Goal: Task Accomplishment & Management: Complete application form

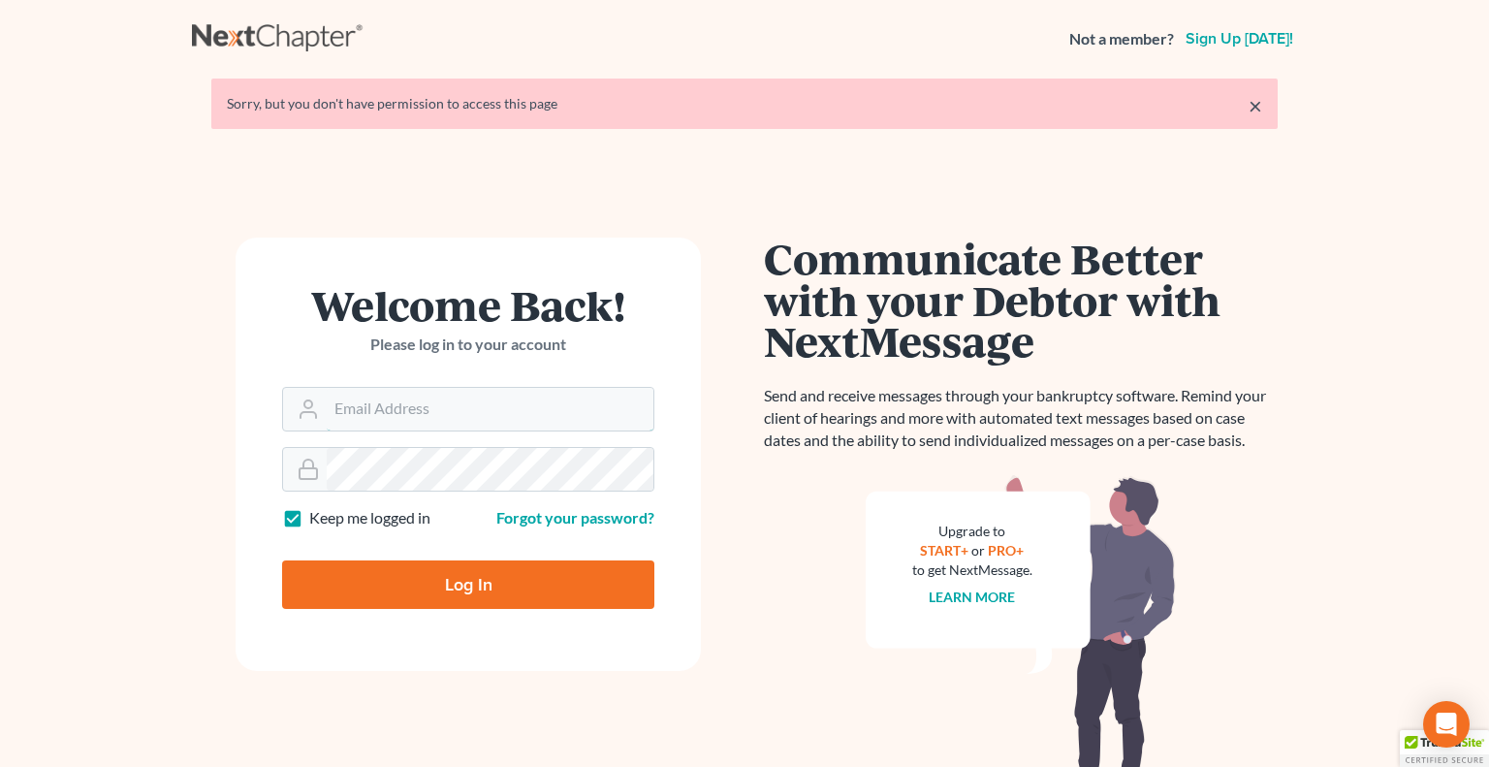
type input "[EMAIL_ADDRESS][DOMAIN_NAME]"
click at [425, 595] on input "Log In" at bounding box center [468, 584] width 372 height 48
type input "Thinking..."
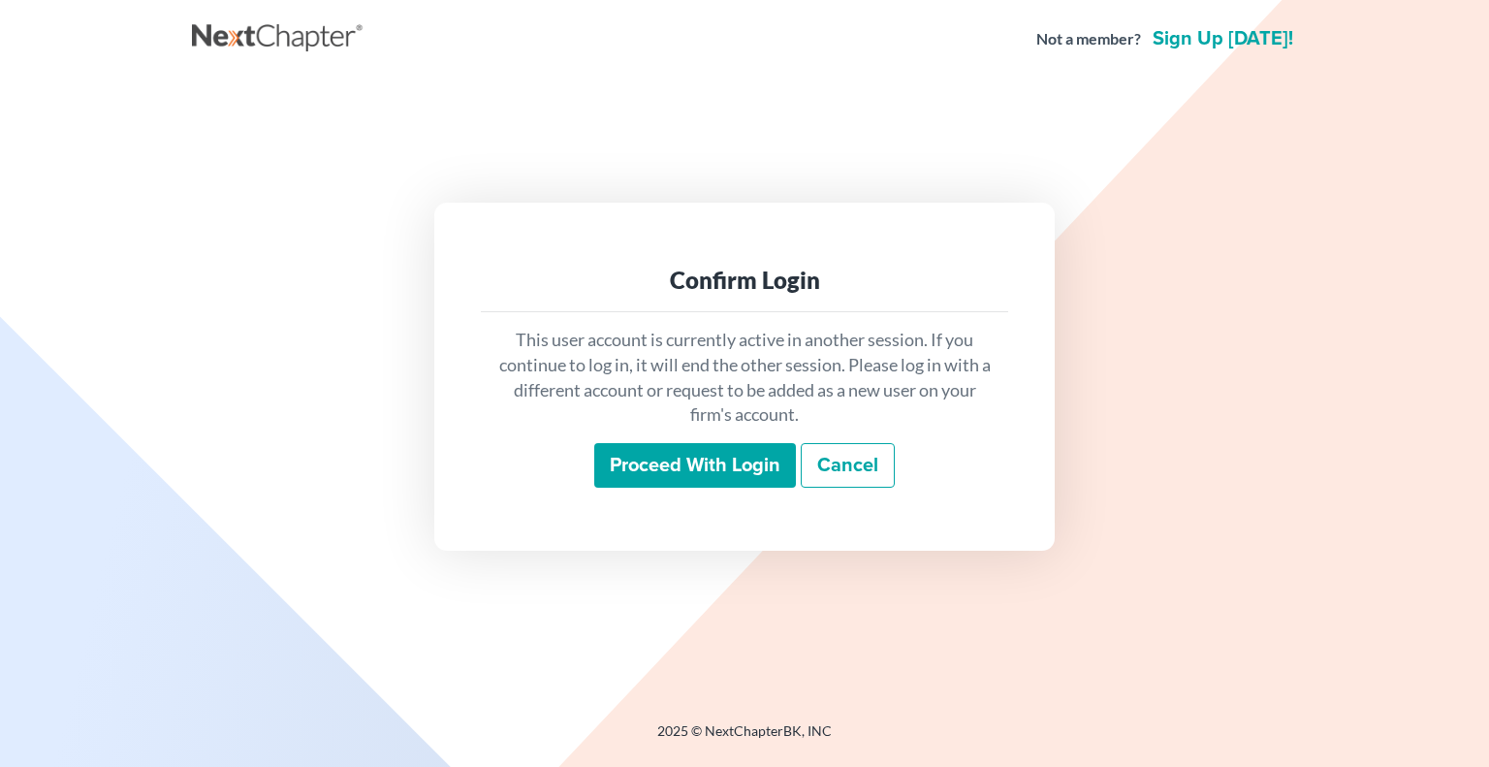
click at [695, 471] on input "Proceed with login" at bounding box center [695, 465] width 202 height 45
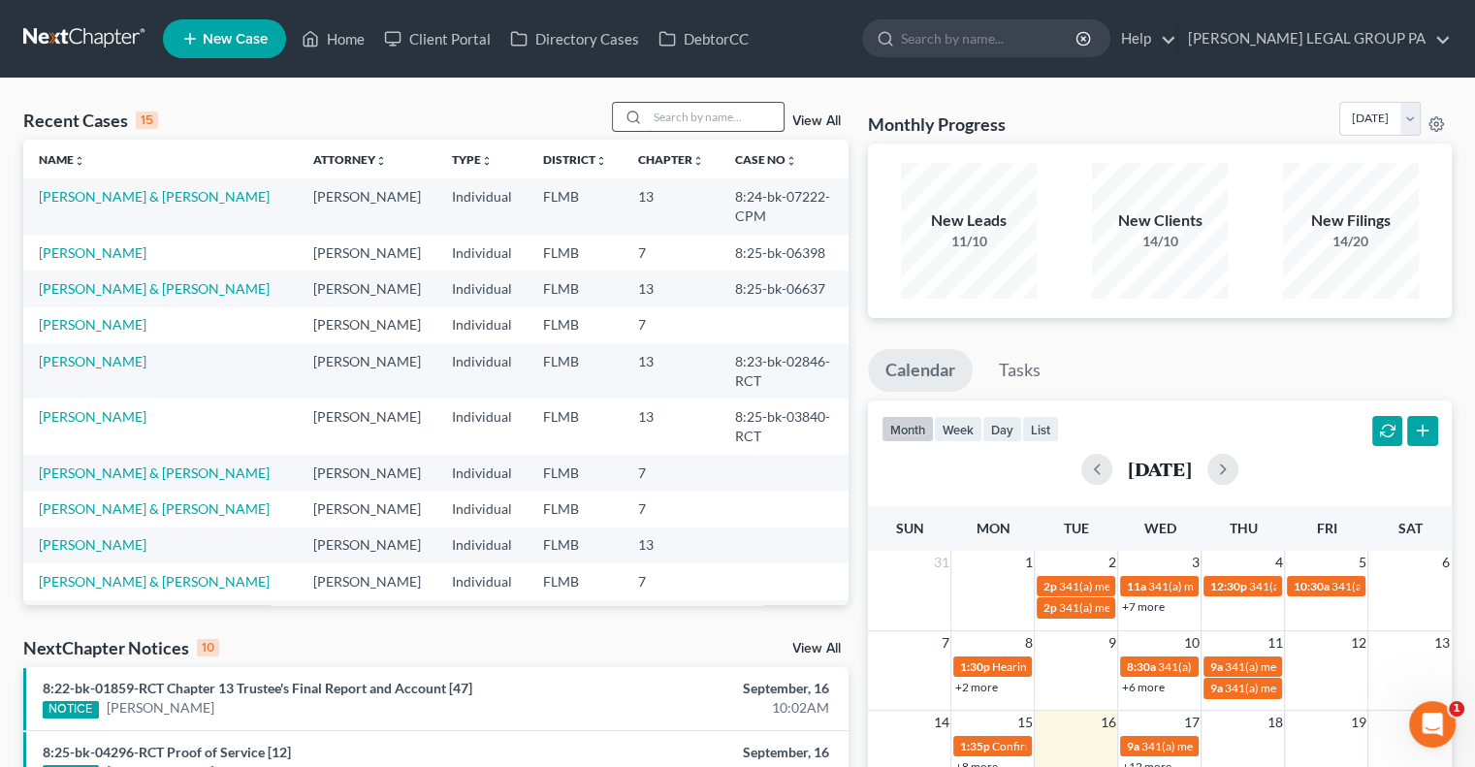
click at [669, 120] on input "search" at bounding box center [716, 117] width 136 height 28
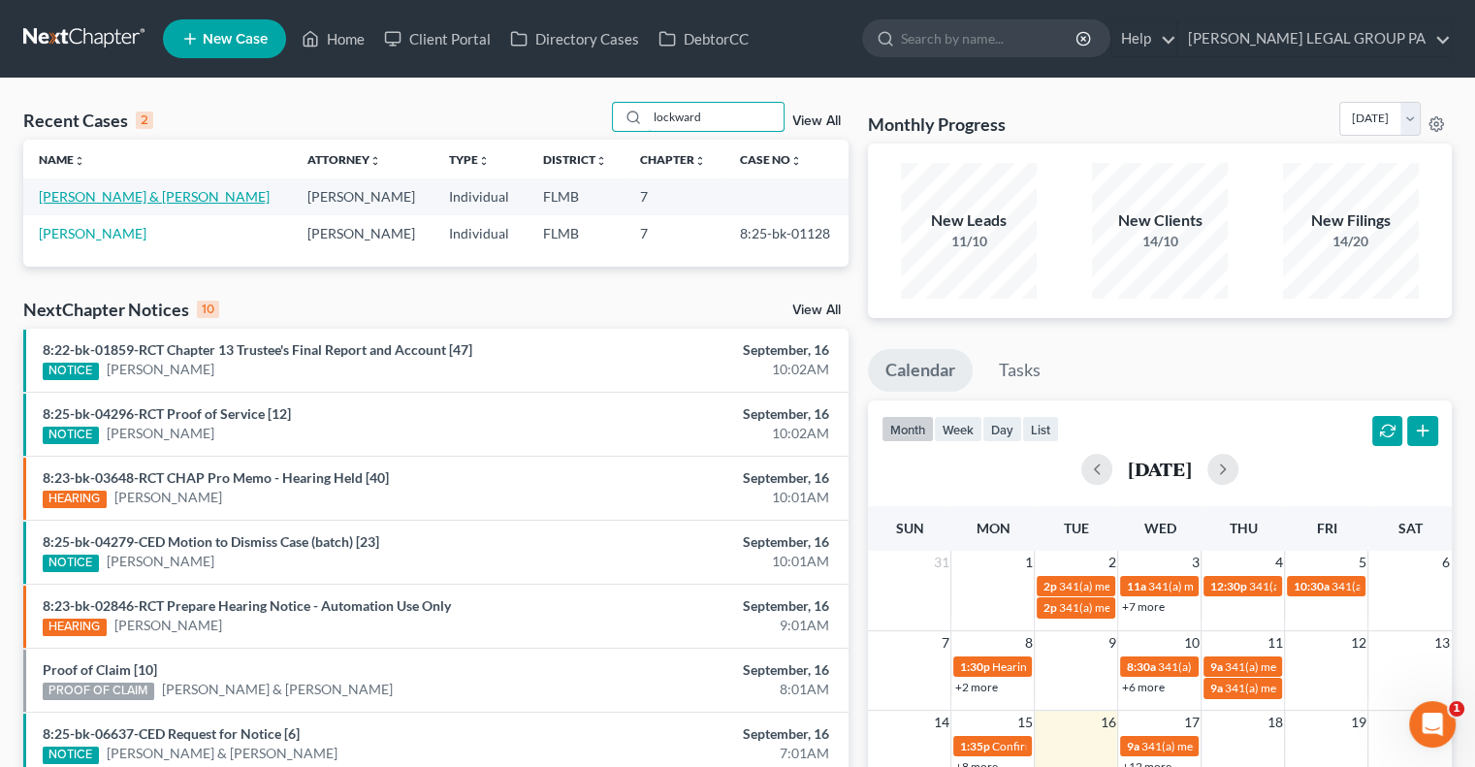
type input "lockward"
click at [154, 189] on link "Lockward, Ronald & Theresa" at bounding box center [154, 196] width 231 height 16
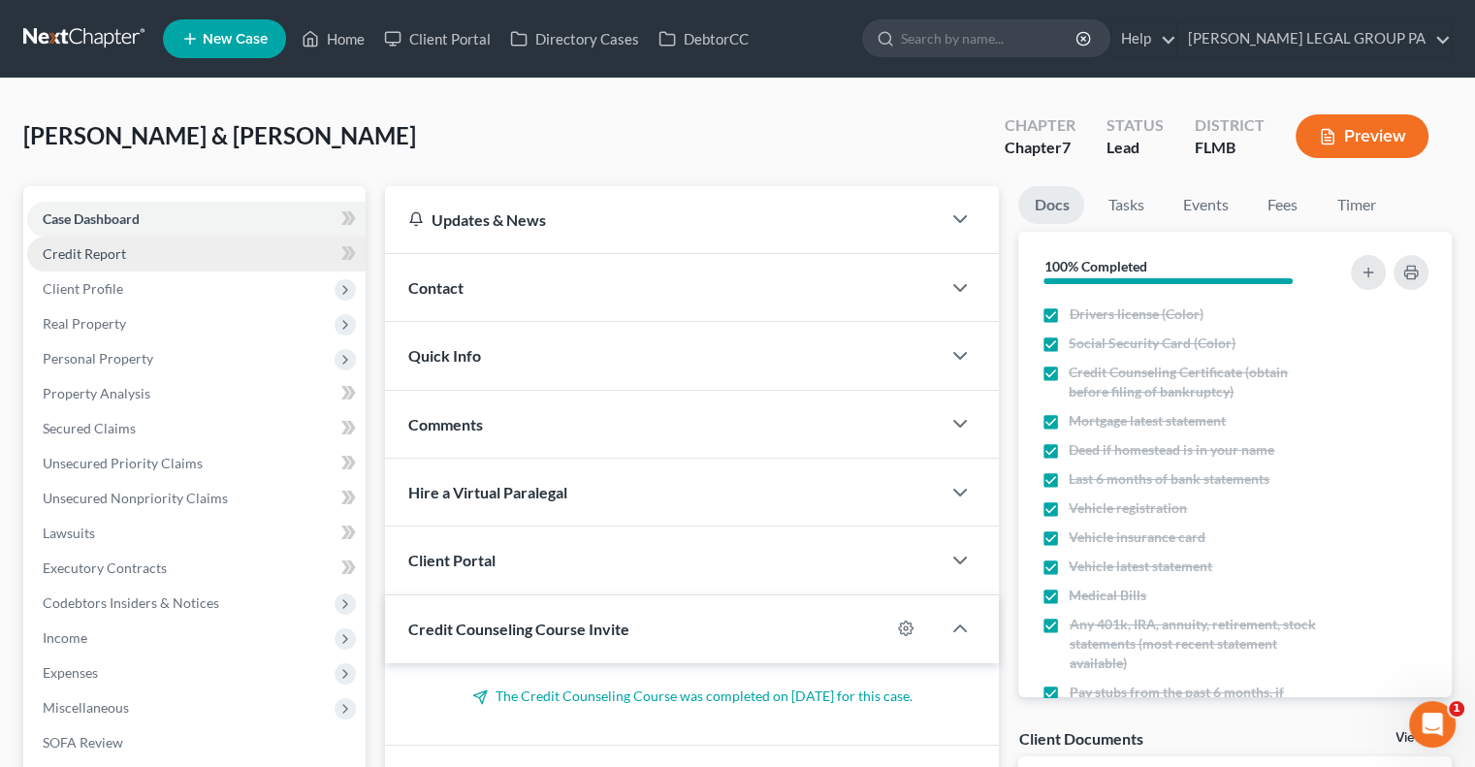
click at [109, 262] on link "Credit Report" at bounding box center [196, 254] width 338 height 35
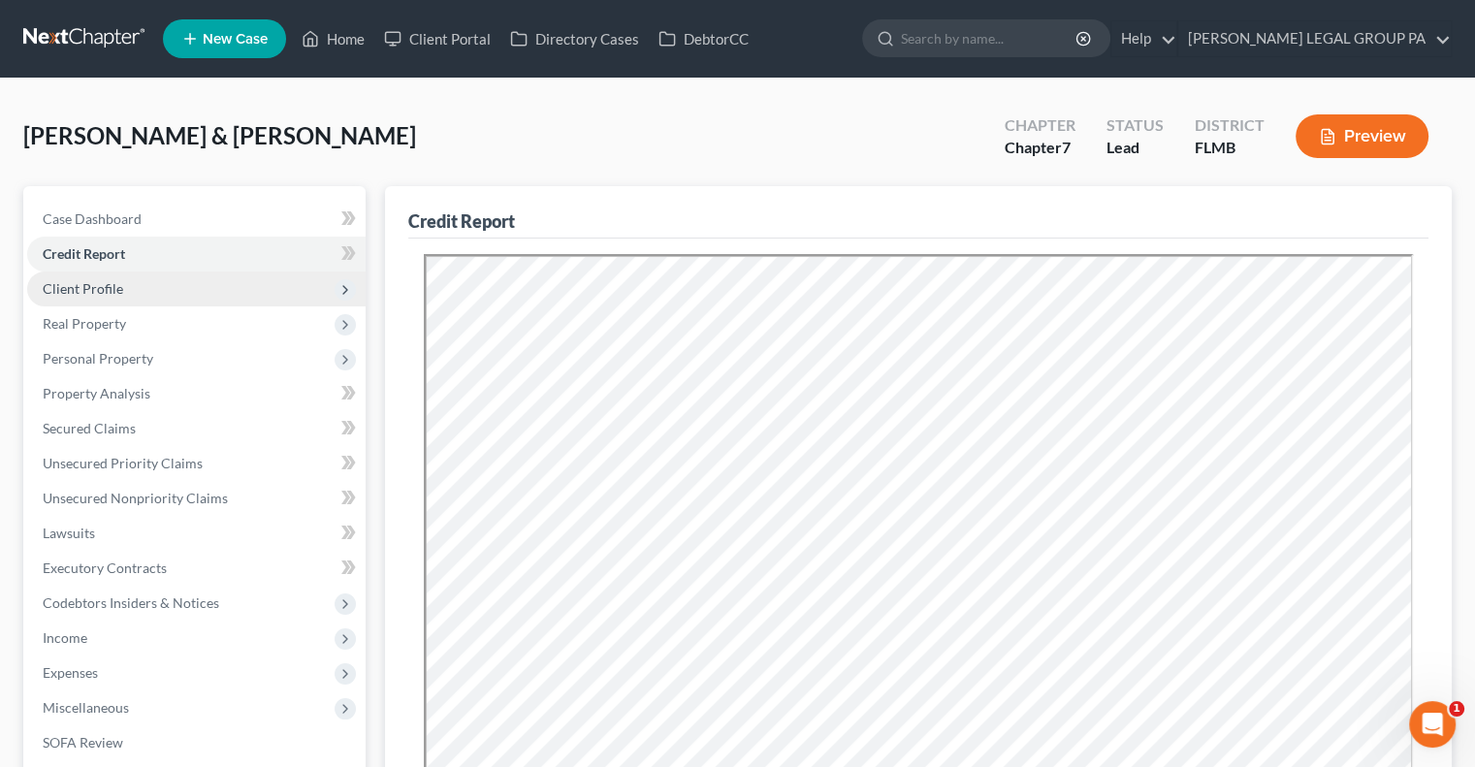
click at [100, 288] on span "Client Profile" at bounding box center [83, 288] width 80 height 16
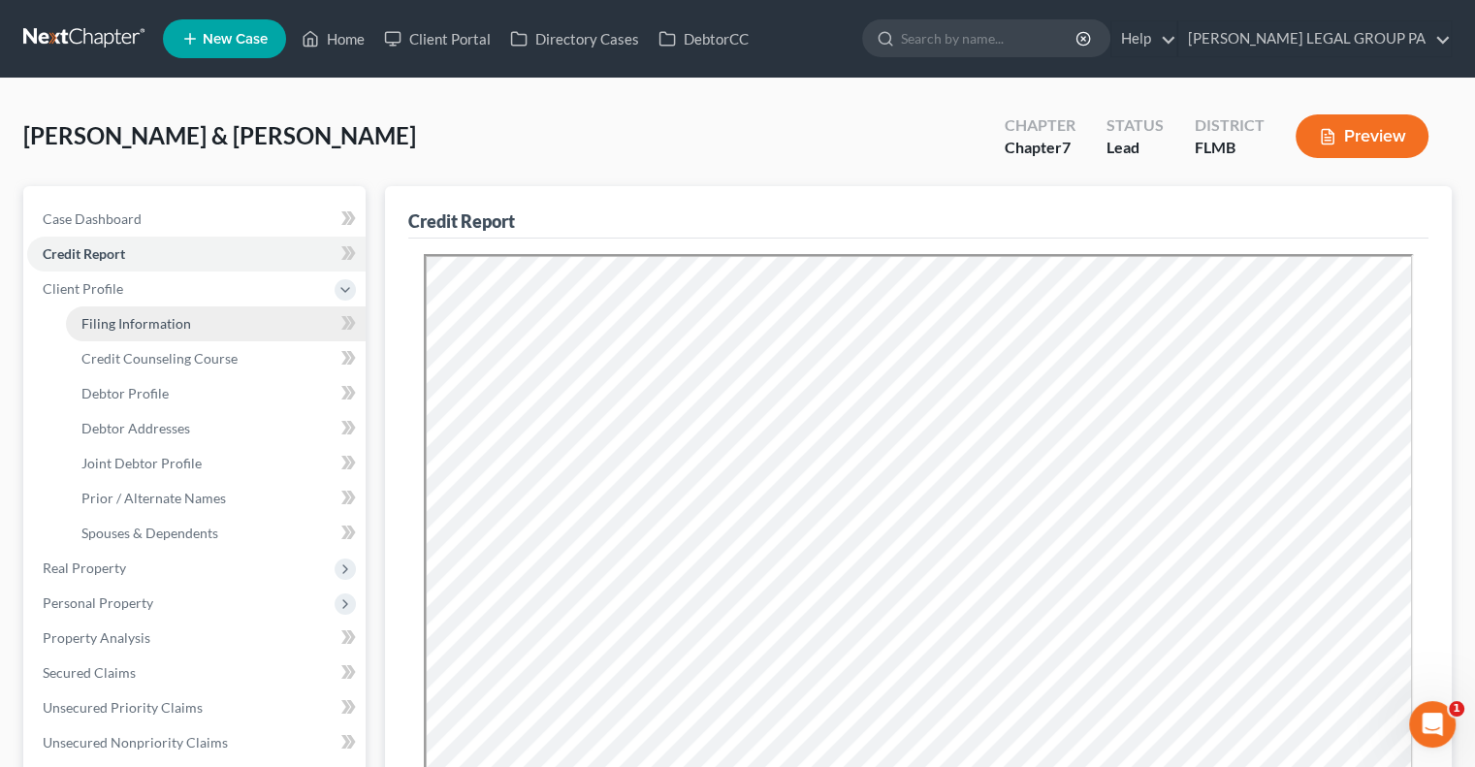
click at [125, 321] on span "Filing Information" at bounding box center [136, 323] width 110 height 16
select select "1"
select select "0"
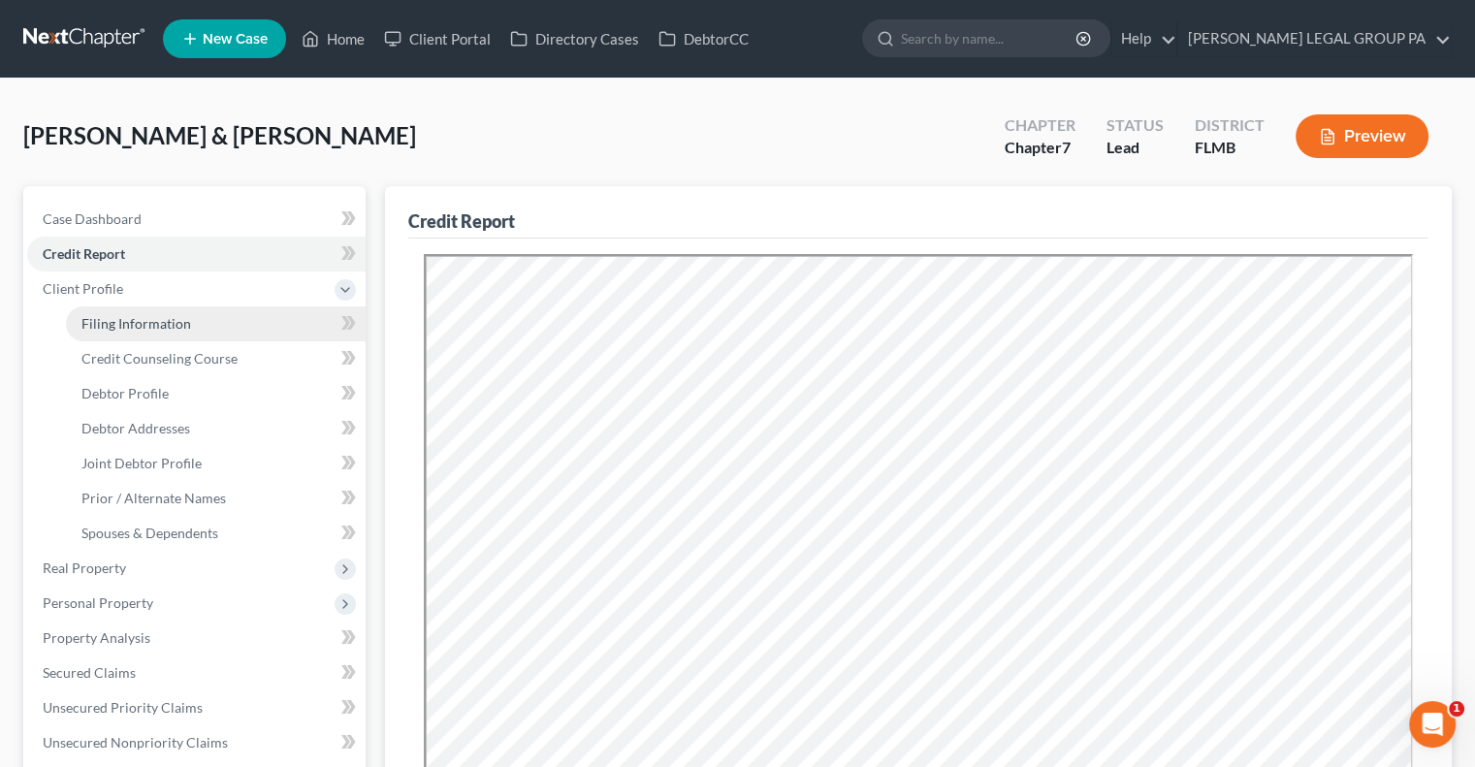
select select "9"
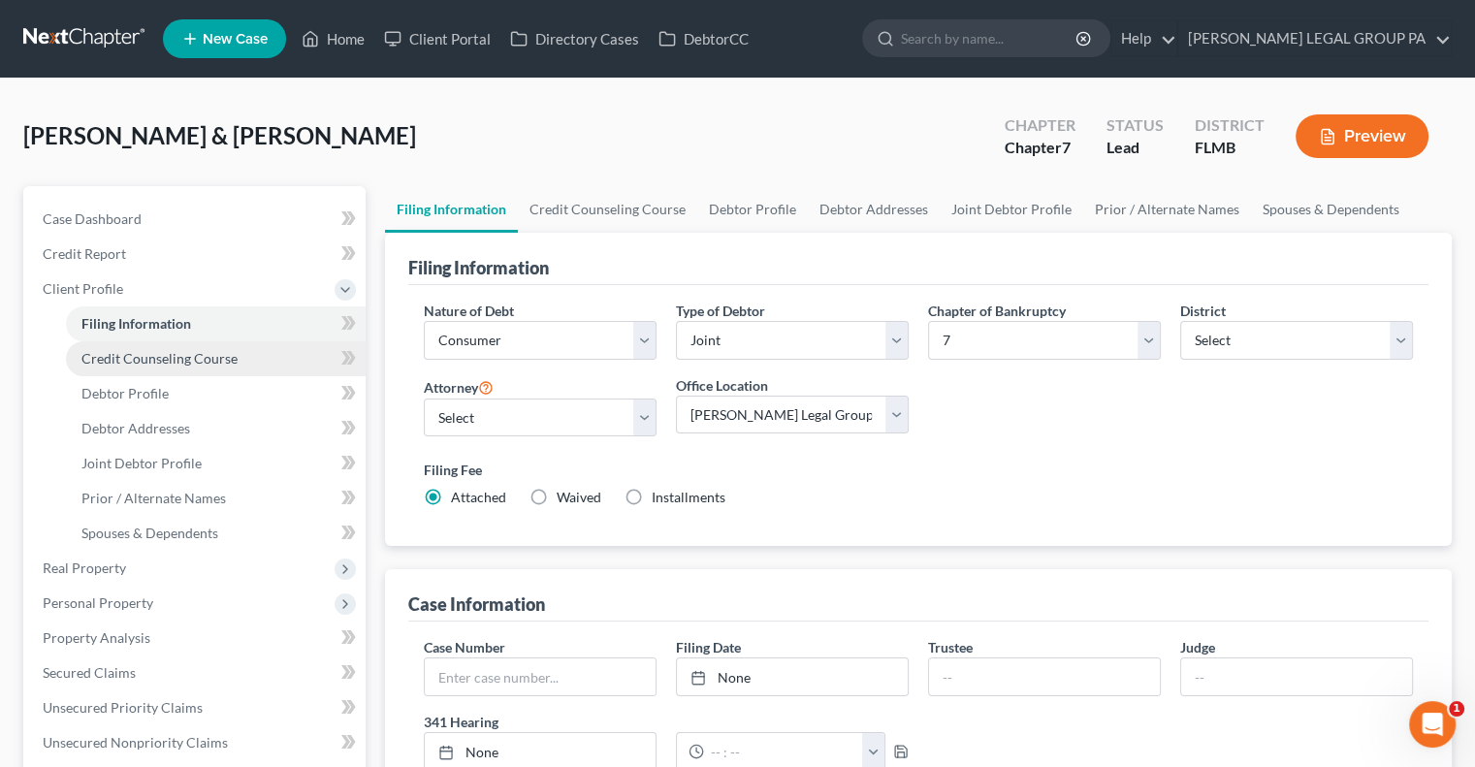
click at [174, 359] on span "Credit Counseling Course" at bounding box center [159, 358] width 156 height 16
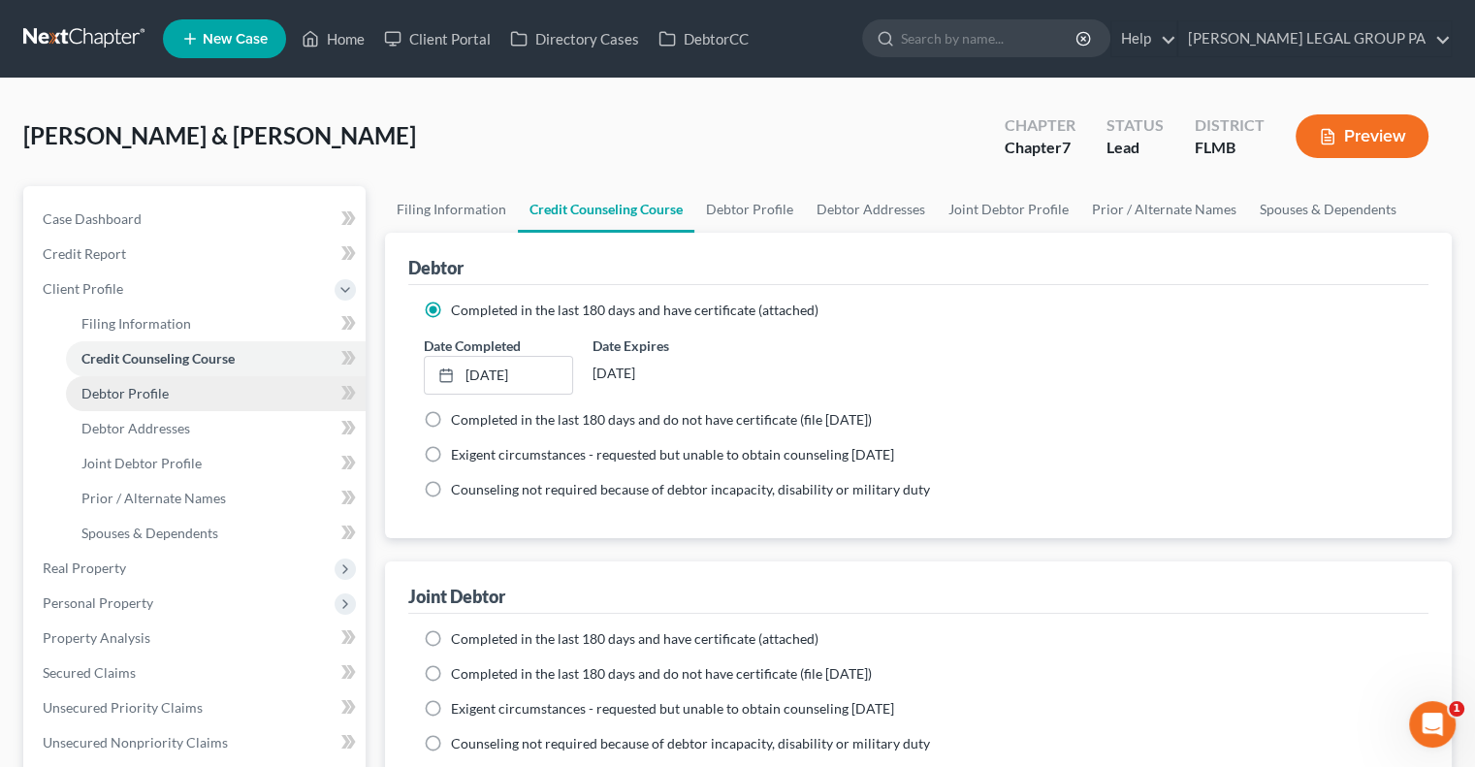
click at [143, 398] on span "Debtor Profile" at bounding box center [124, 393] width 87 height 16
select select "1"
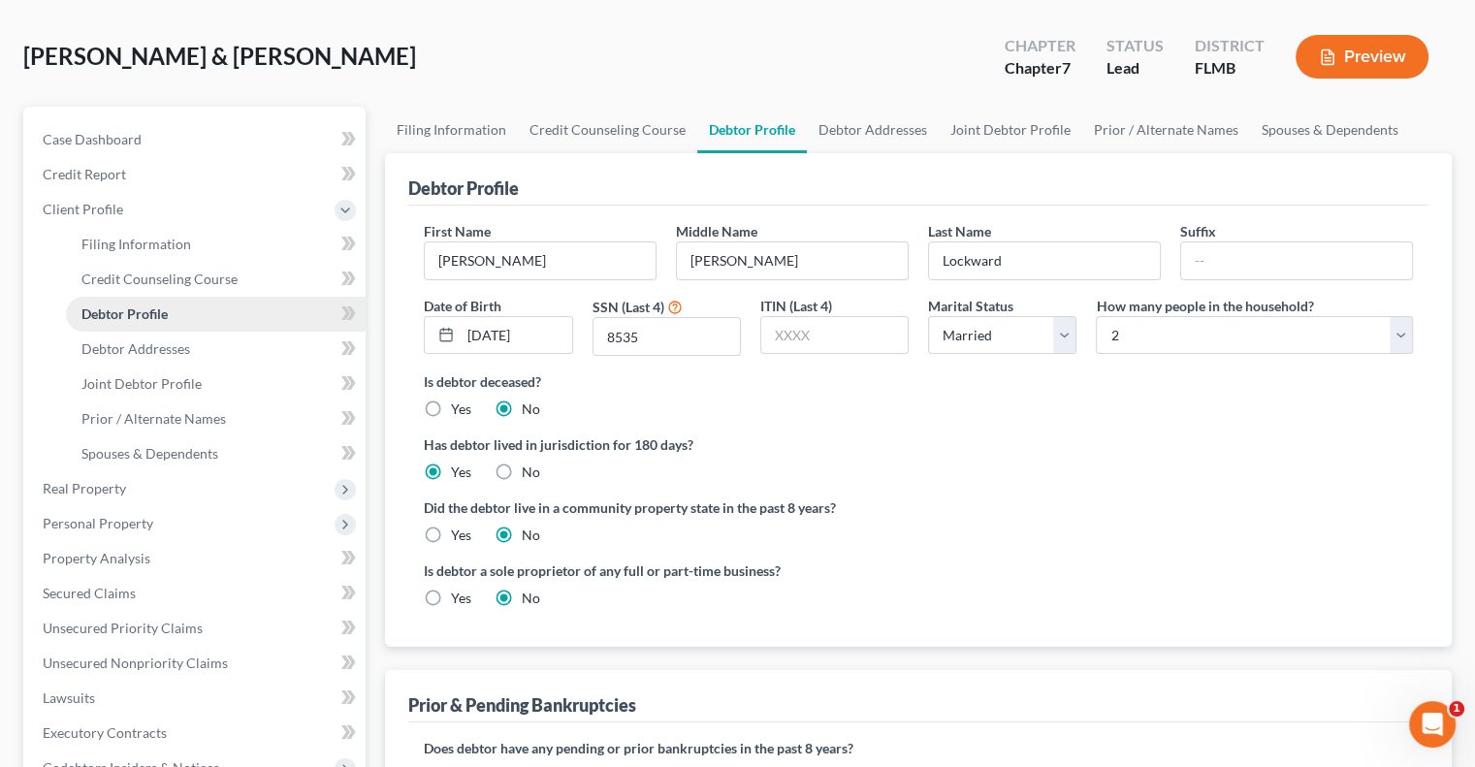
scroll to position [81, 0]
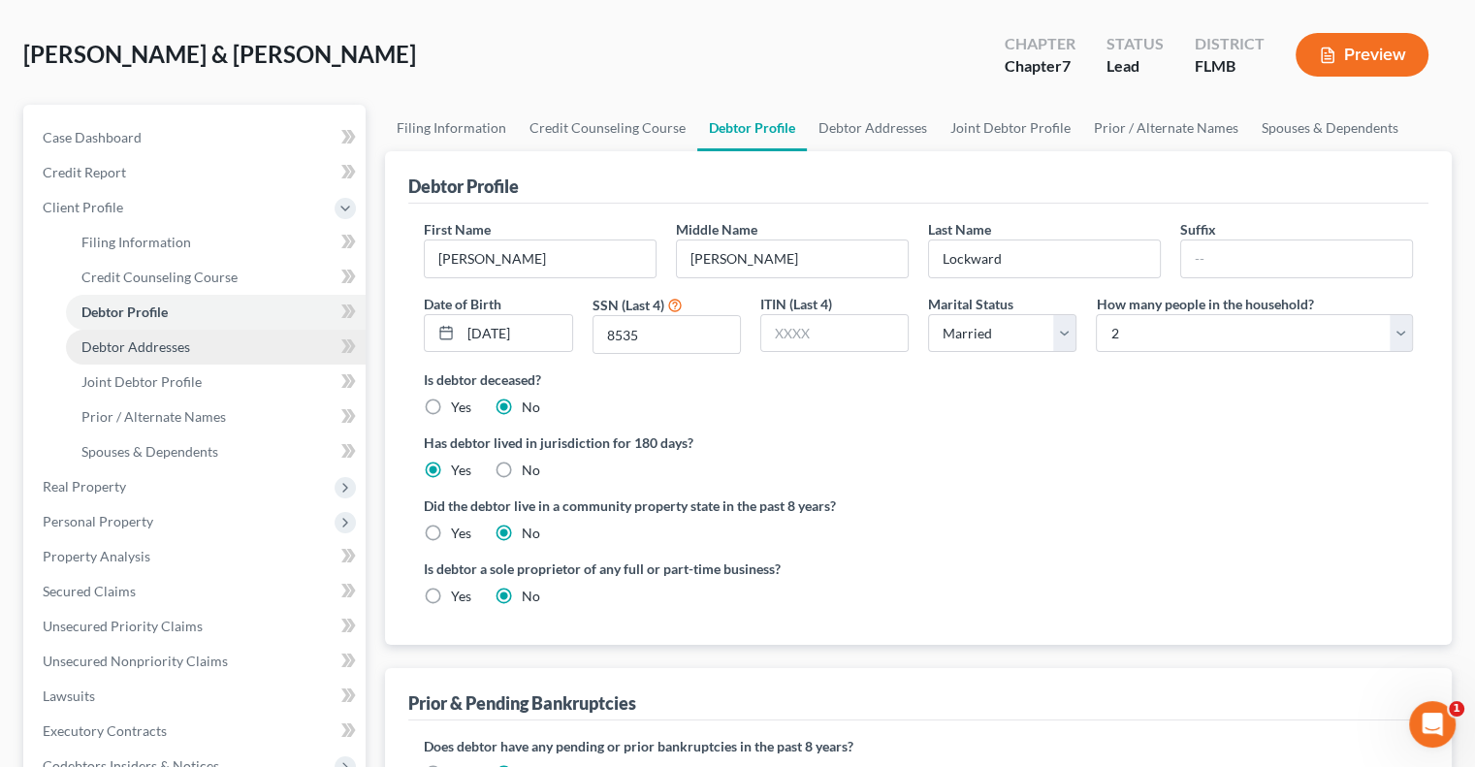
click at [151, 348] on span "Debtor Addresses" at bounding box center [135, 346] width 109 height 16
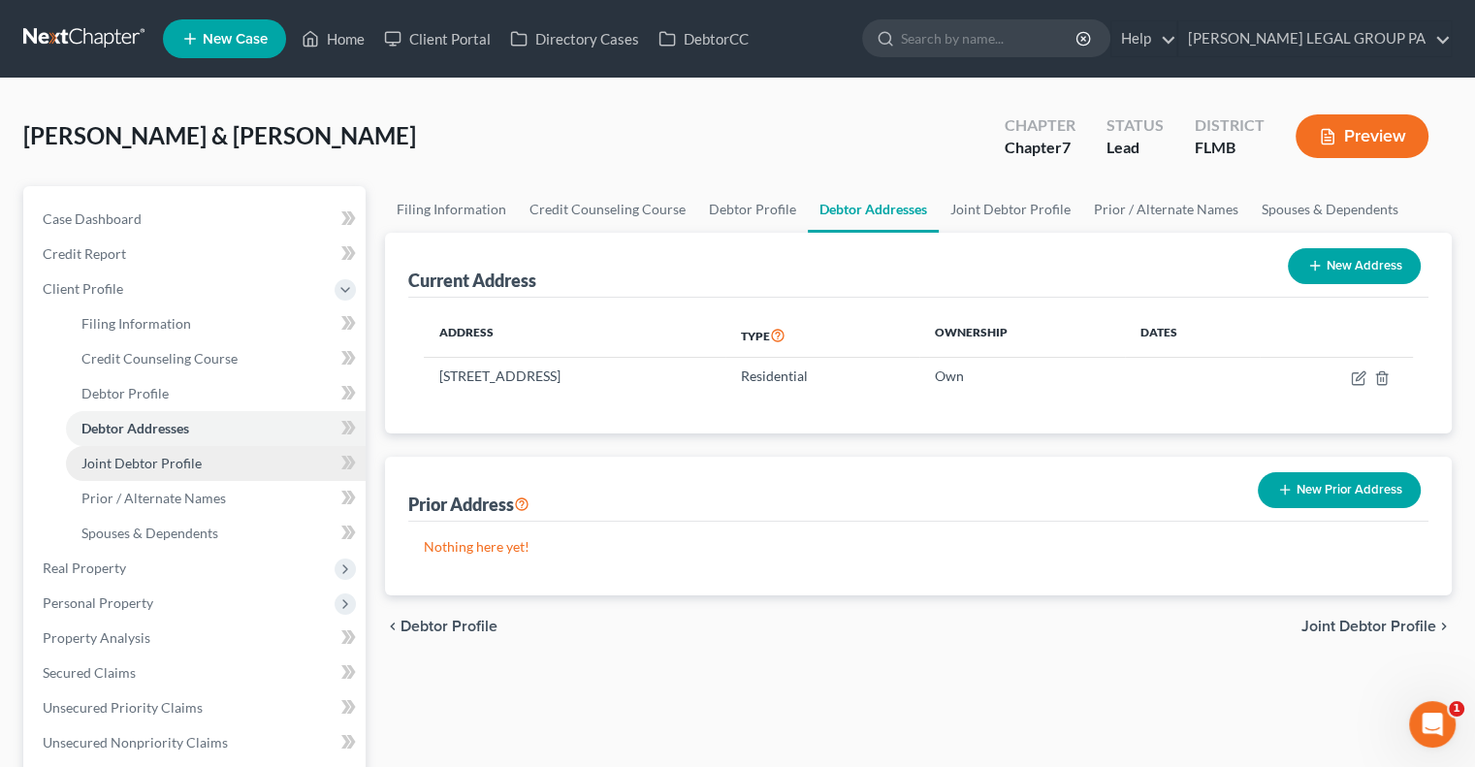
click at [170, 458] on span "Joint Debtor Profile" at bounding box center [141, 463] width 120 height 16
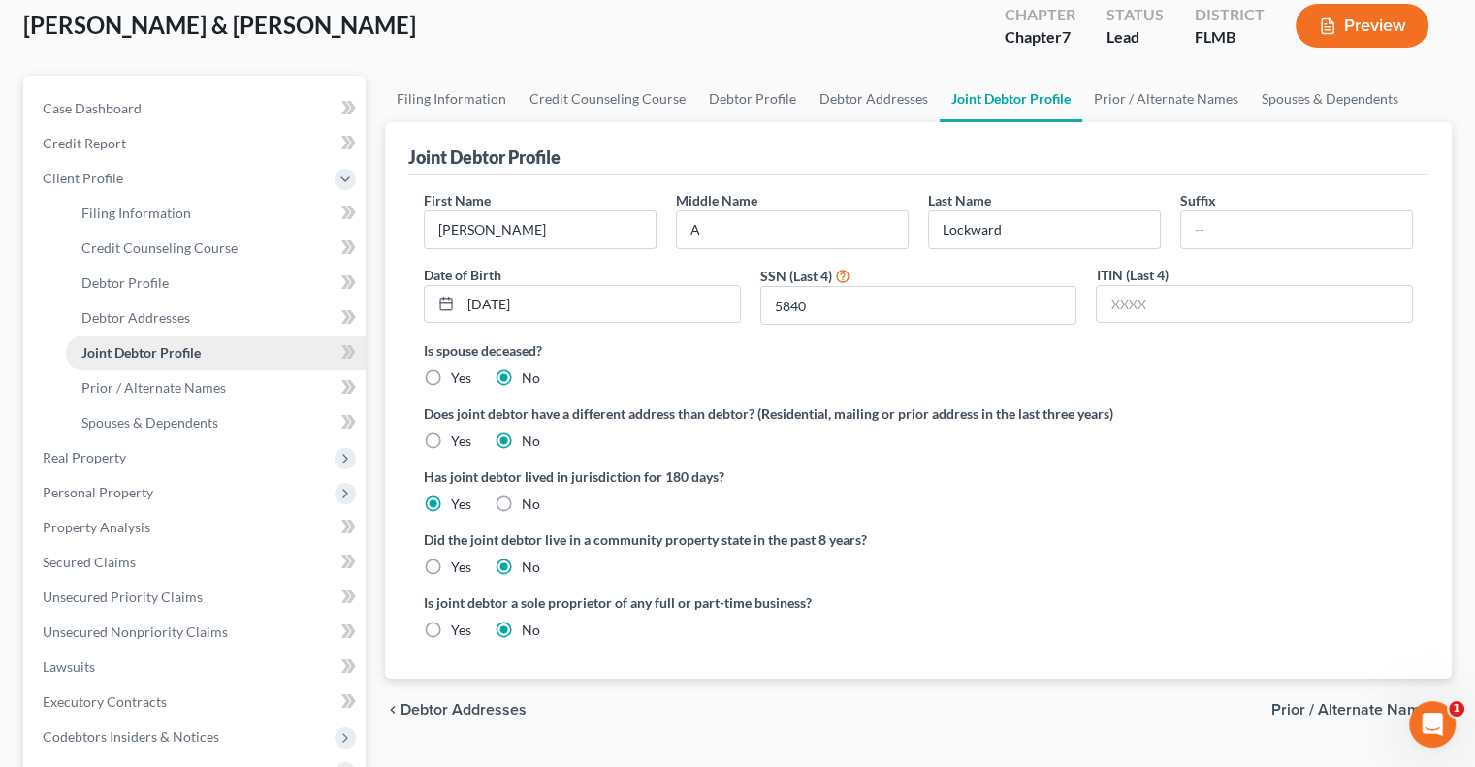
scroll to position [118, 0]
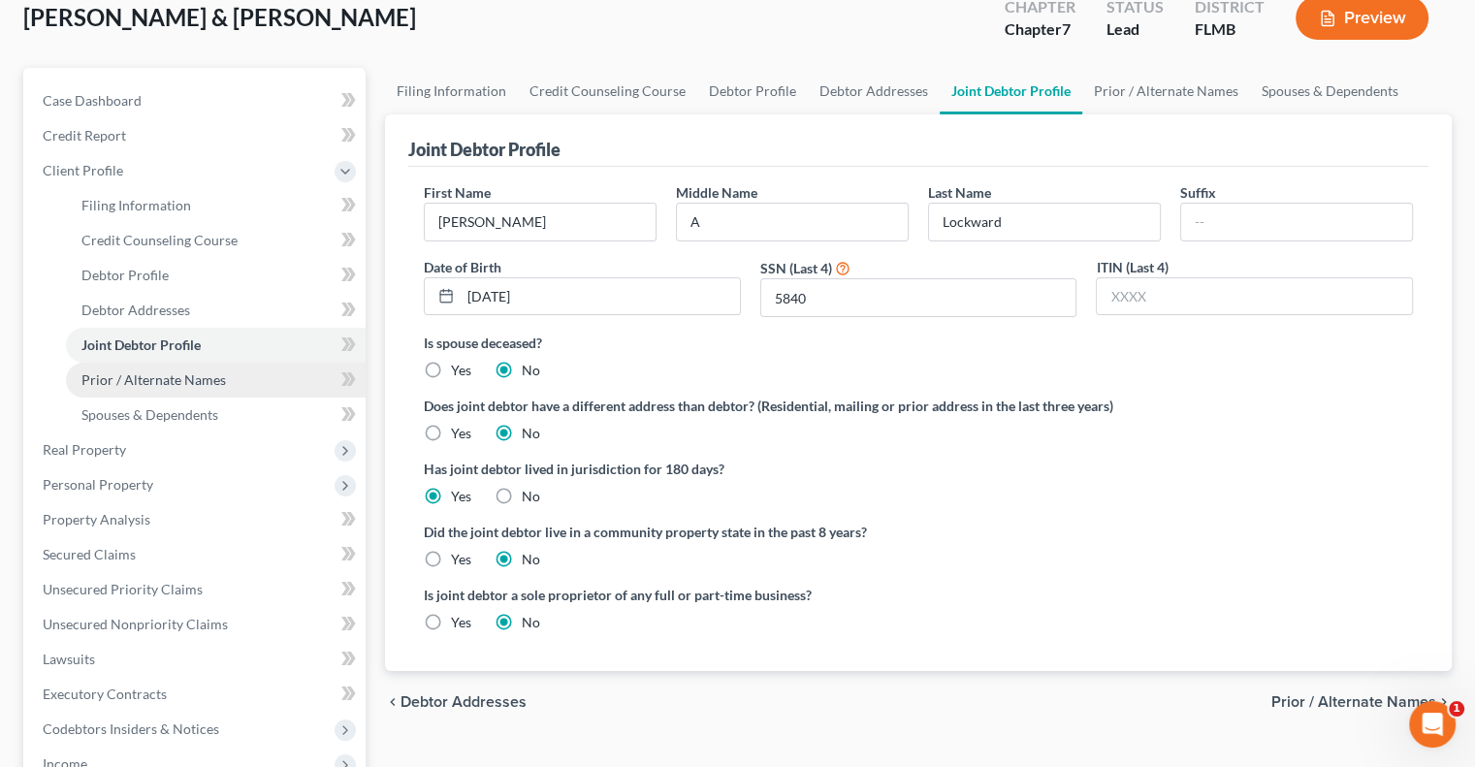
click at [171, 382] on span "Prior / Alternate Names" at bounding box center [153, 379] width 144 height 16
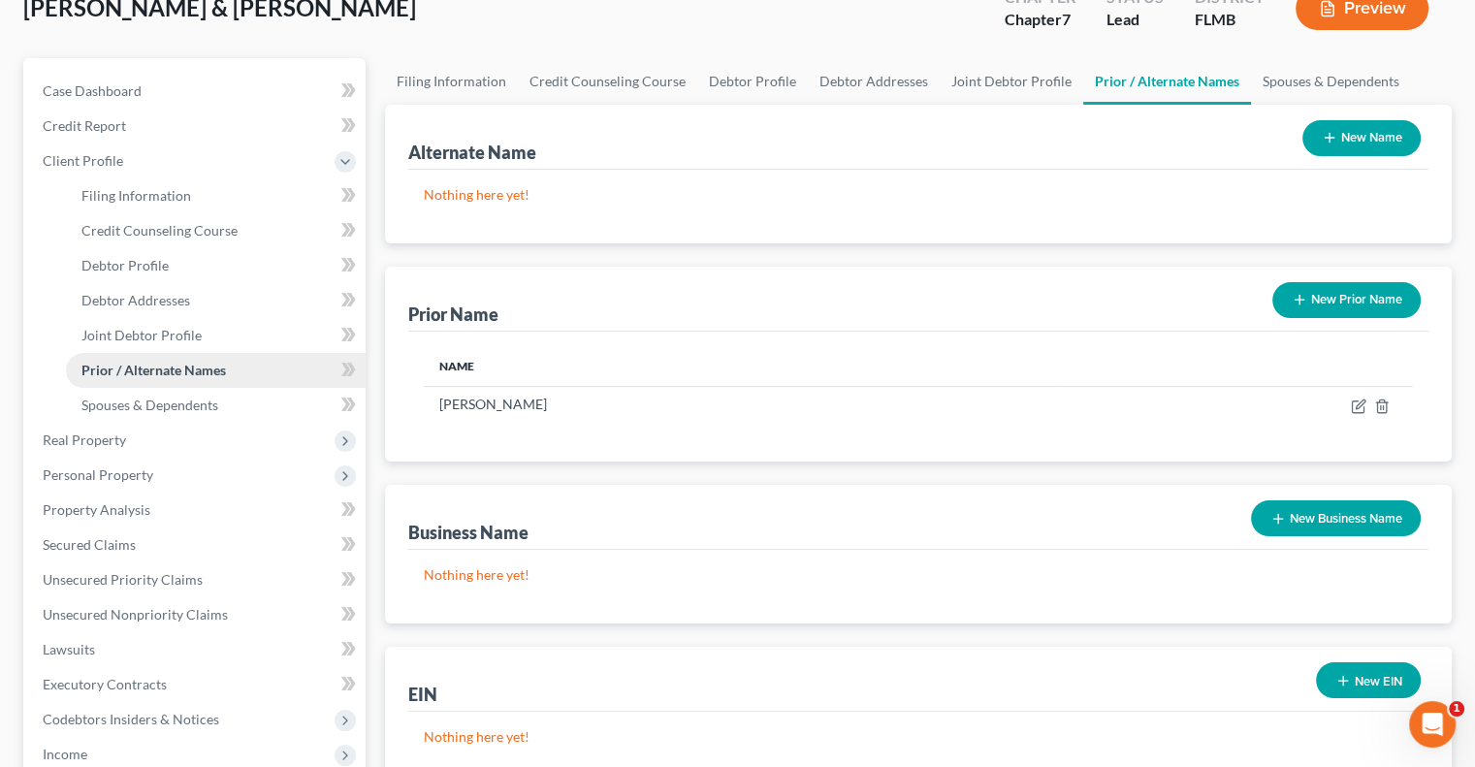
scroll to position [131, 0]
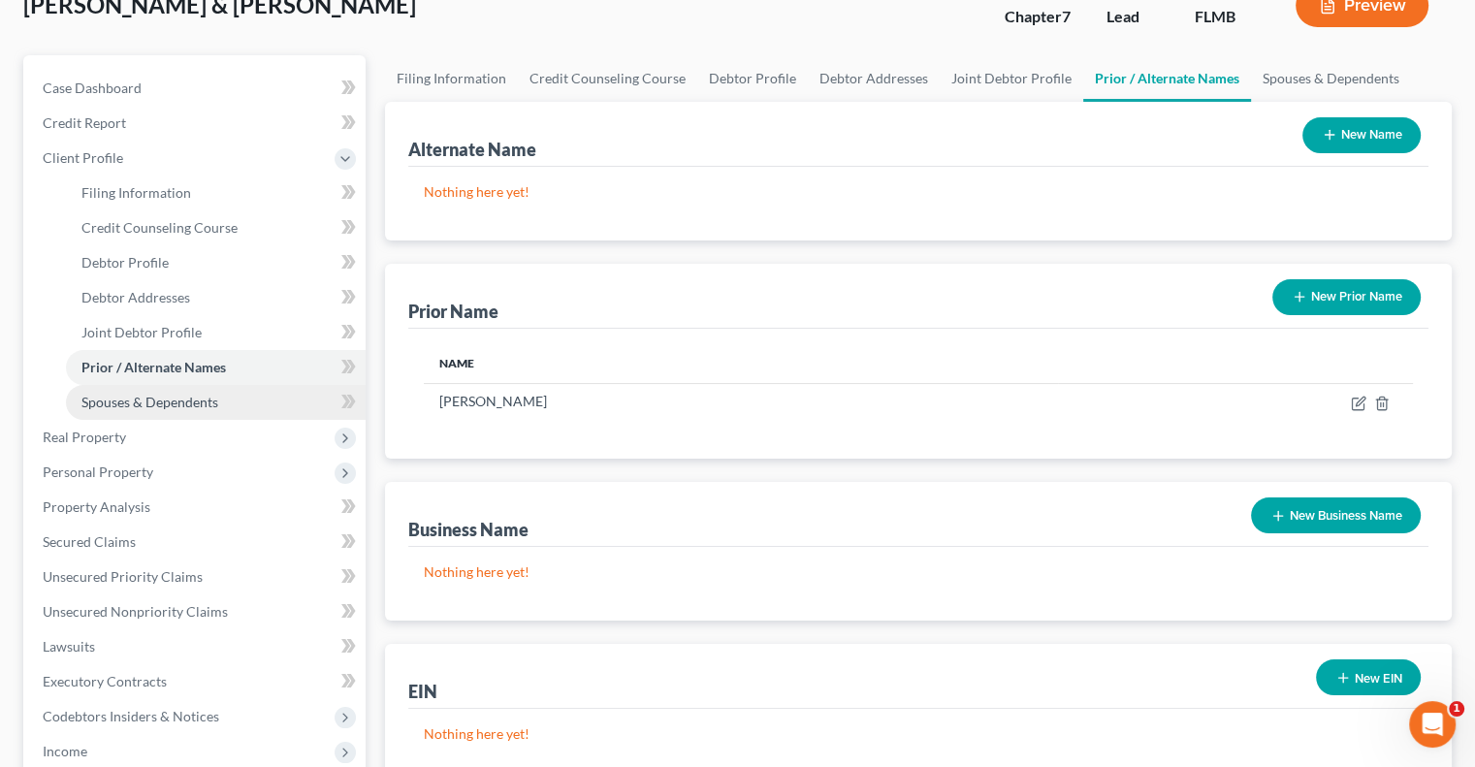
click at [166, 407] on span "Spouses & Dependents" at bounding box center [149, 402] width 137 height 16
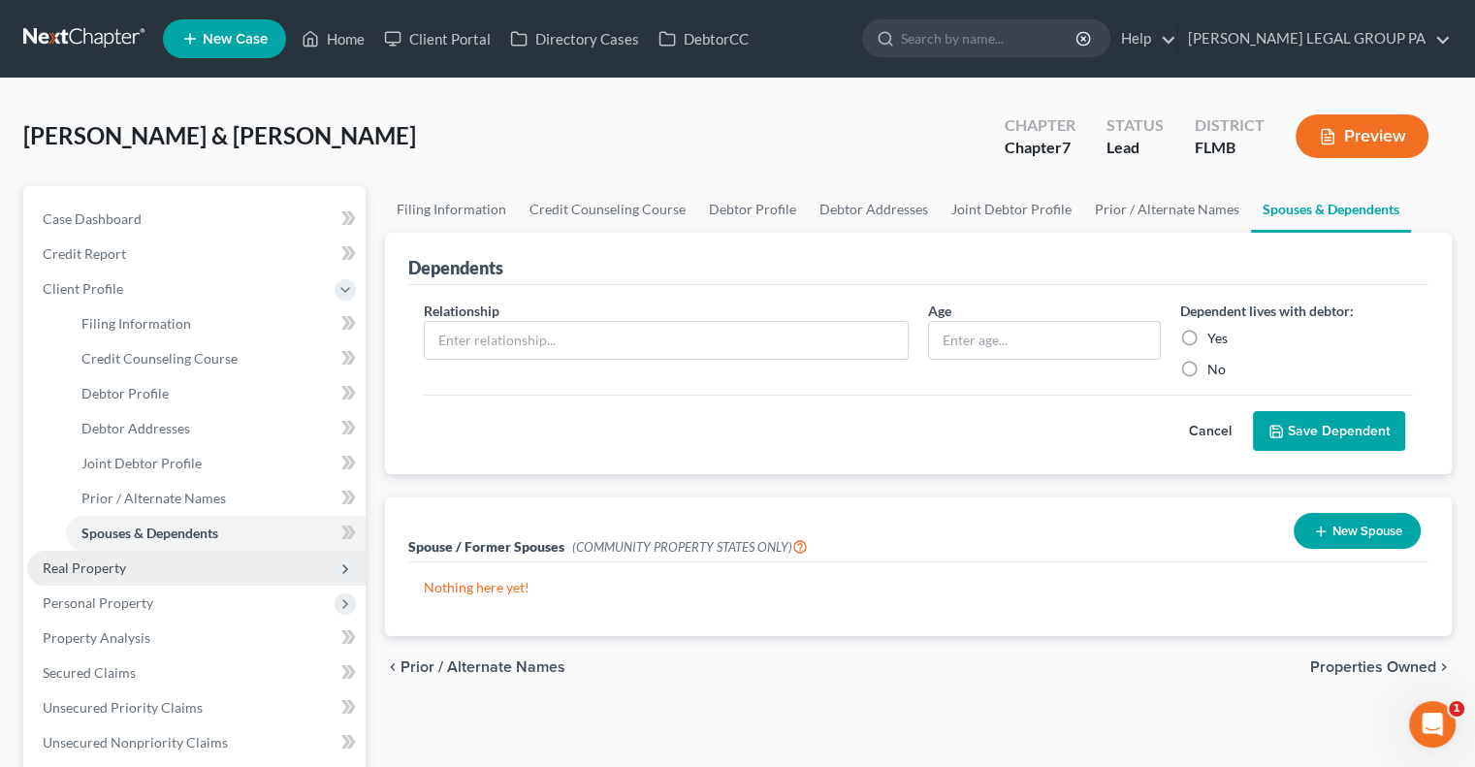
click at [113, 574] on span "Real Property" at bounding box center [84, 567] width 83 height 16
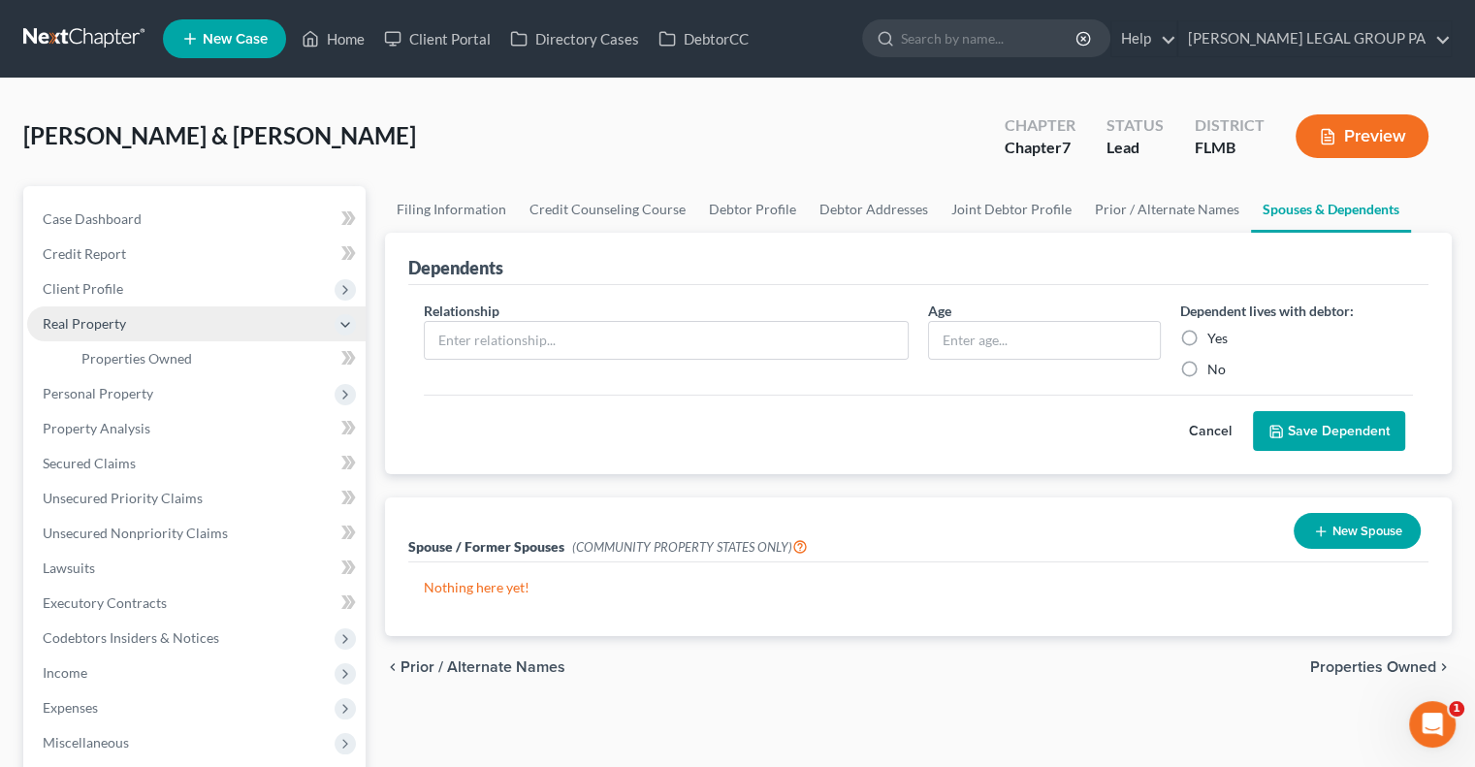
scroll to position [130, 0]
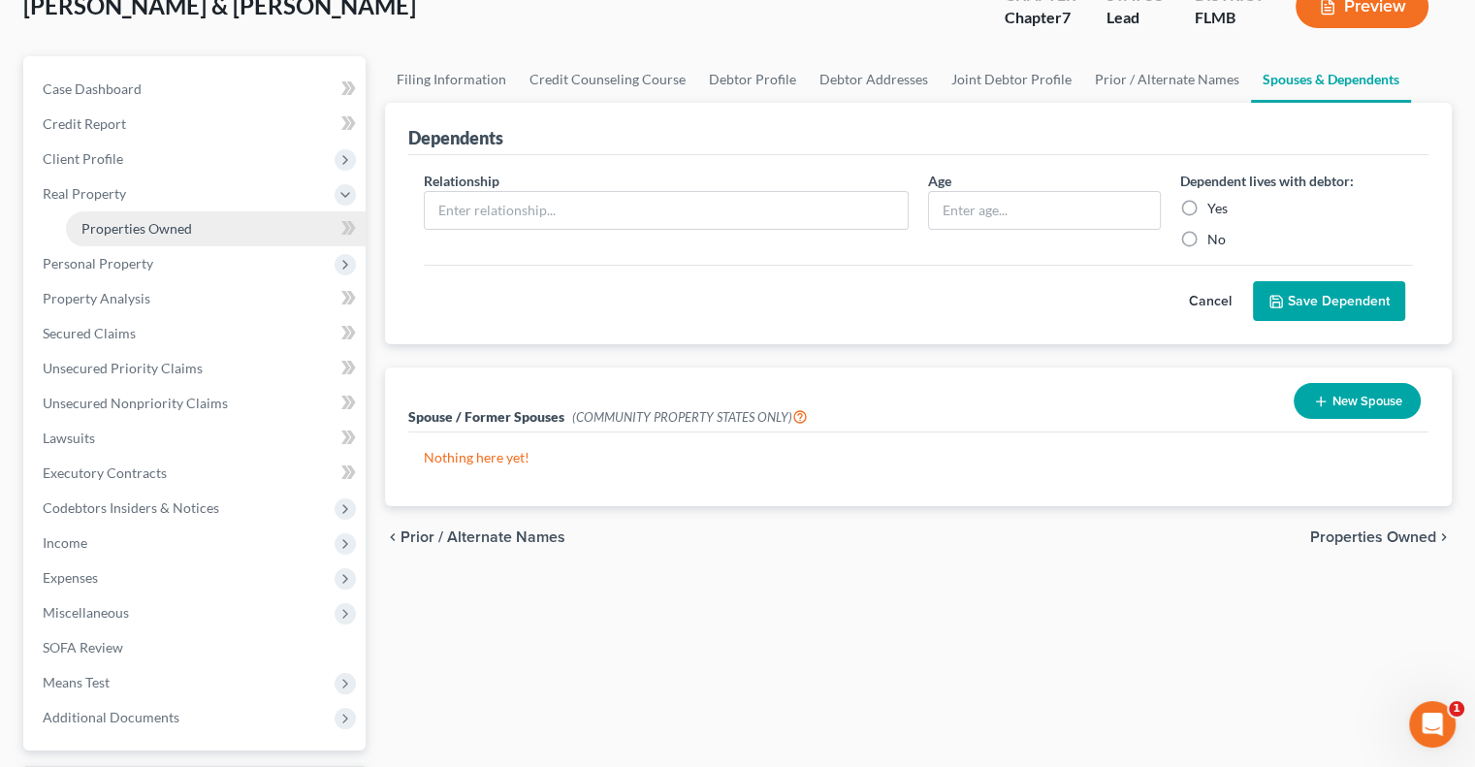
click at [135, 220] on span "Properties Owned" at bounding box center [136, 228] width 111 height 16
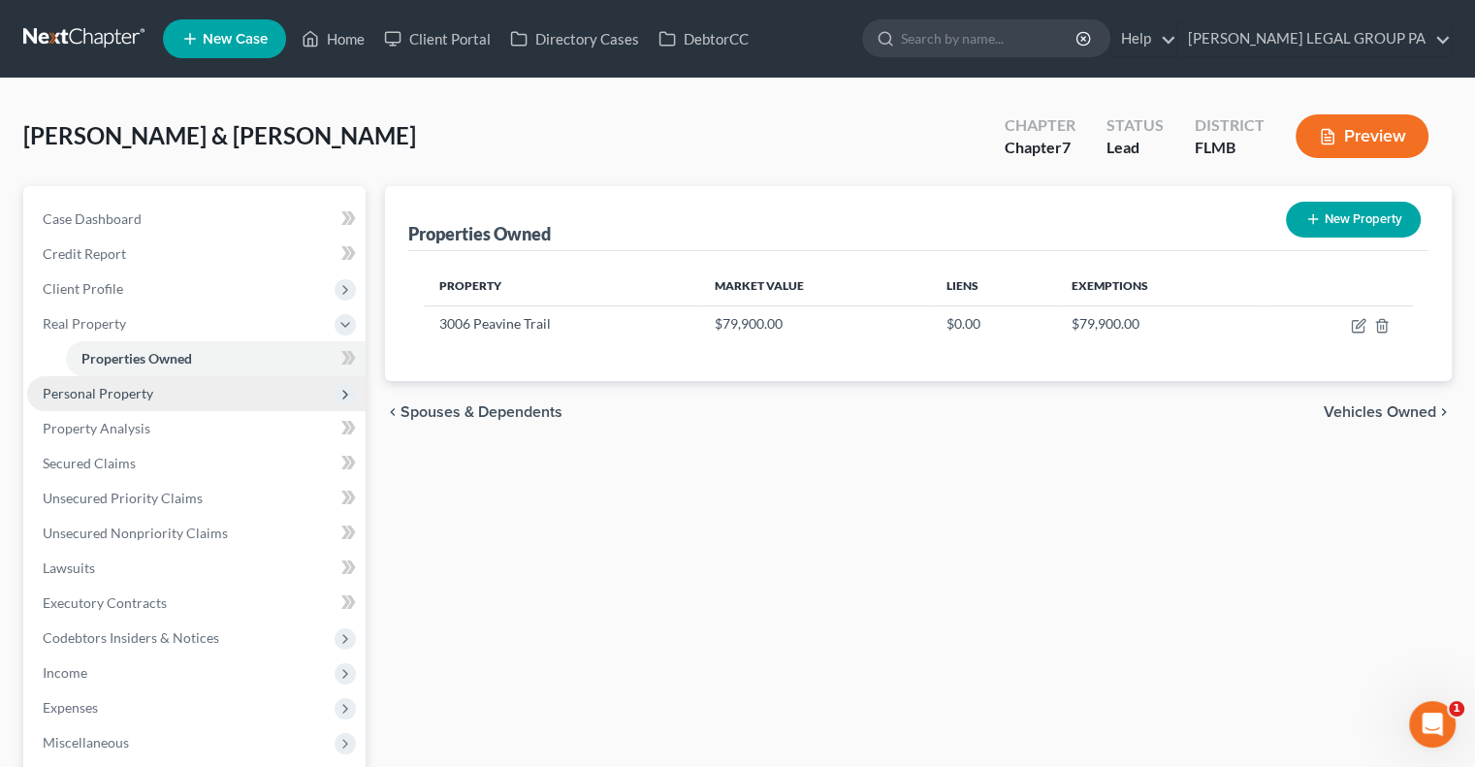
click at [89, 403] on span "Personal Property" at bounding box center [196, 393] width 338 height 35
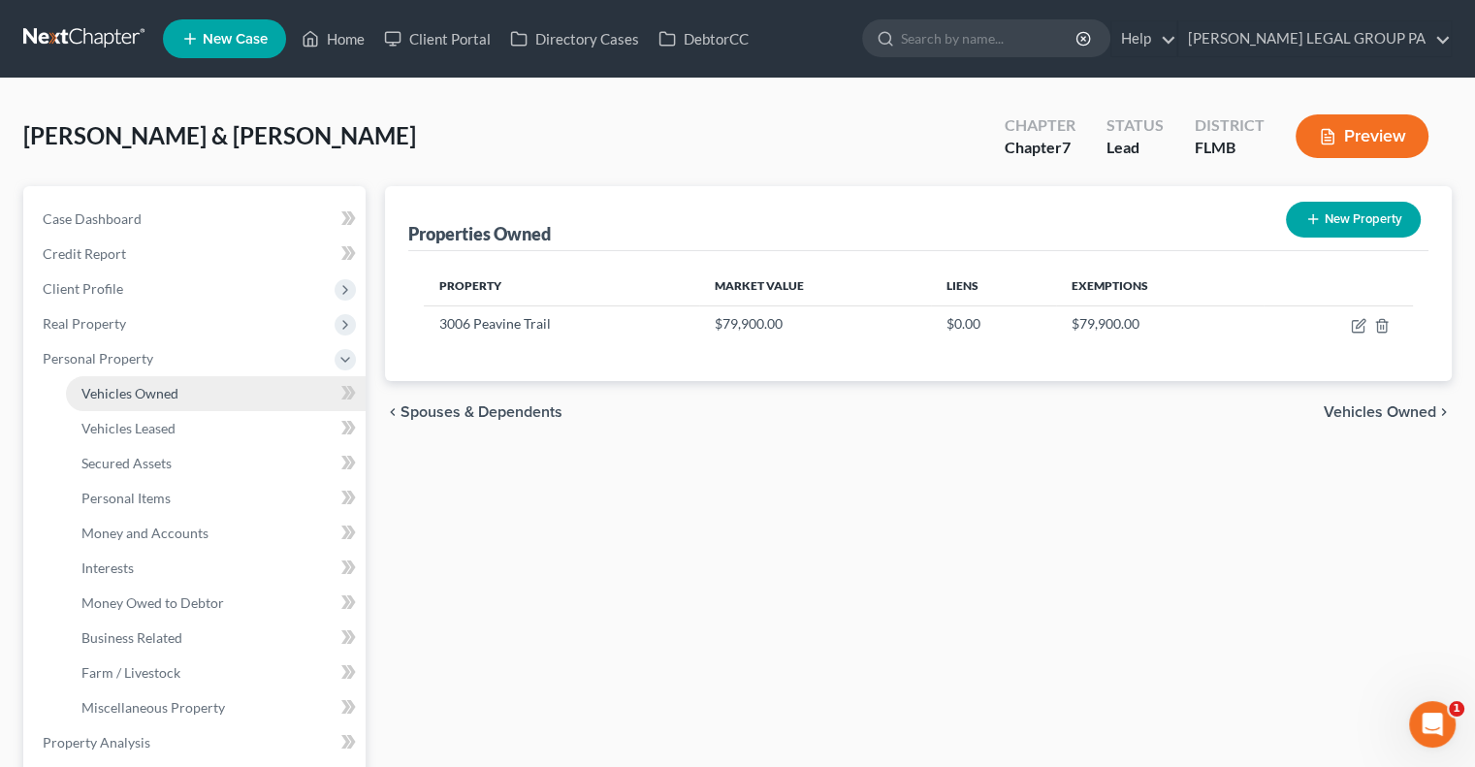
click at [121, 397] on span "Vehicles Owned" at bounding box center [129, 393] width 97 height 16
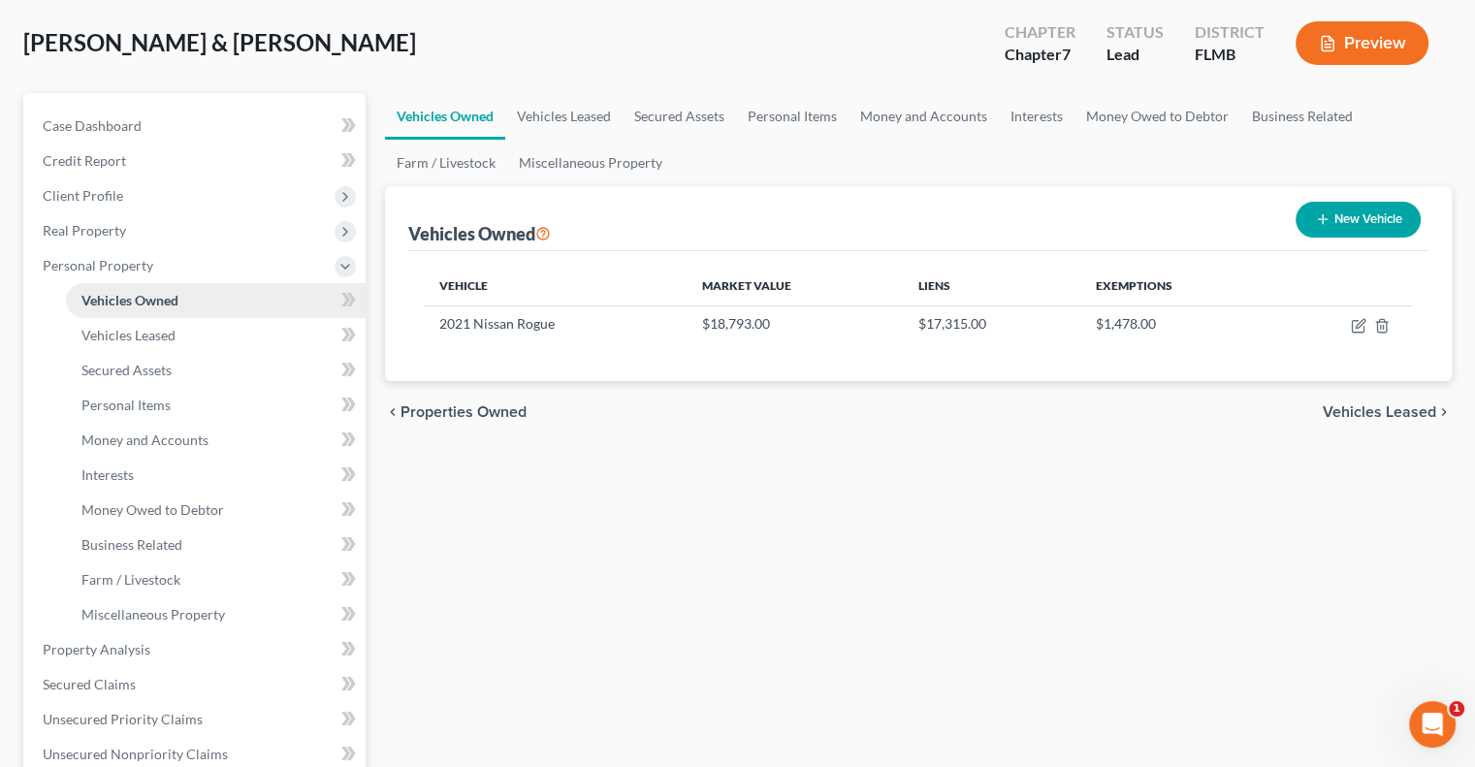
scroll to position [109, 0]
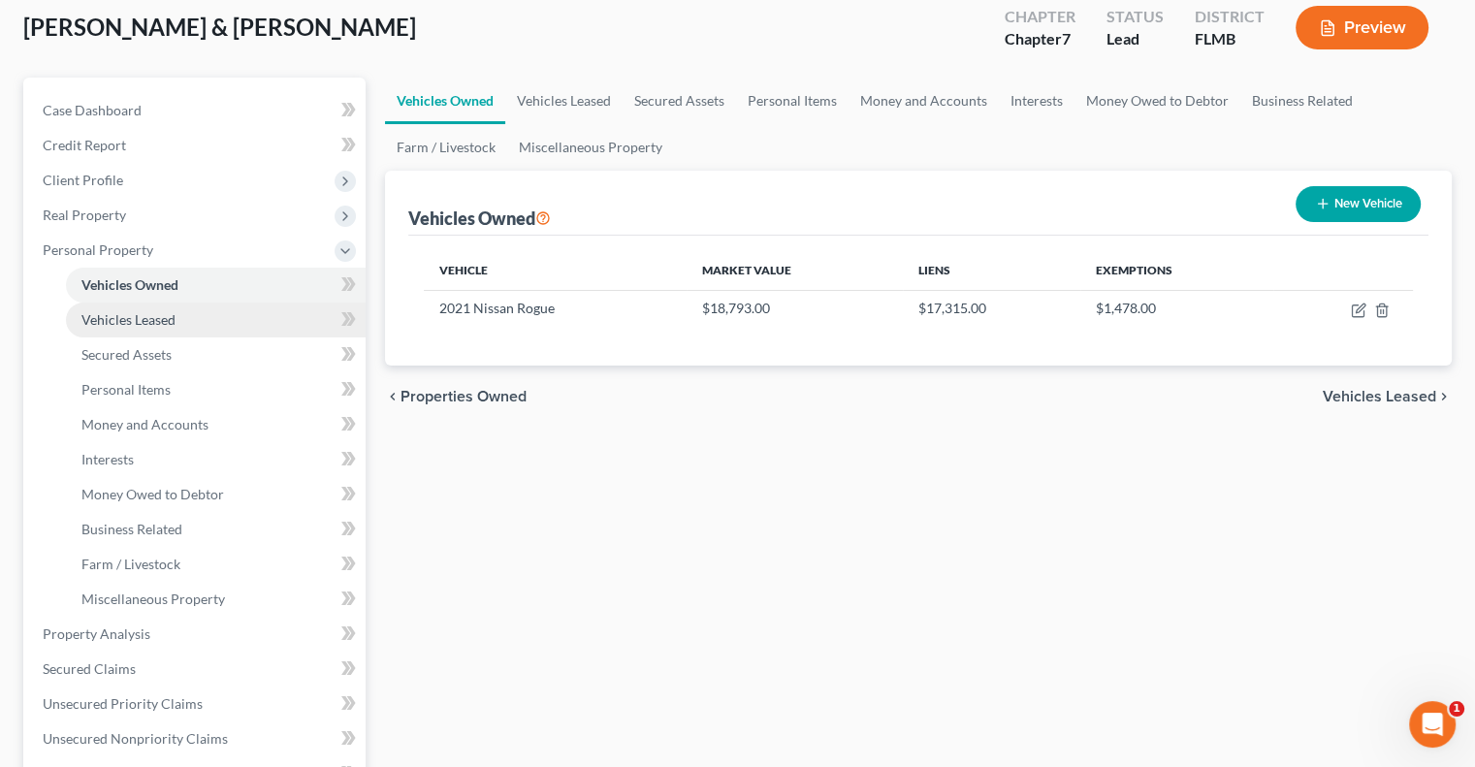
click at [110, 321] on span "Vehicles Leased" at bounding box center [128, 319] width 94 height 16
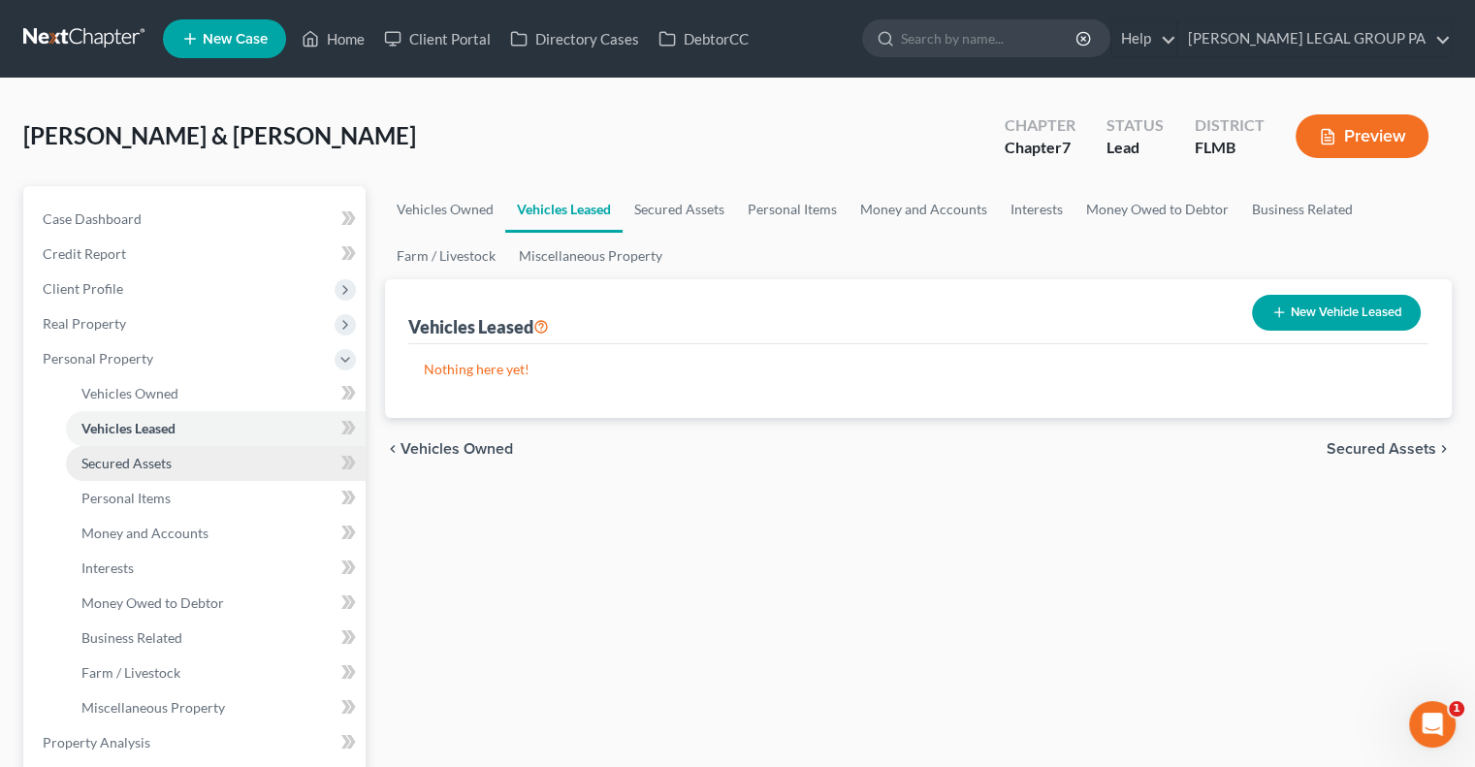
click at [143, 472] on link "Secured Assets" at bounding box center [216, 463] width 300 height 35
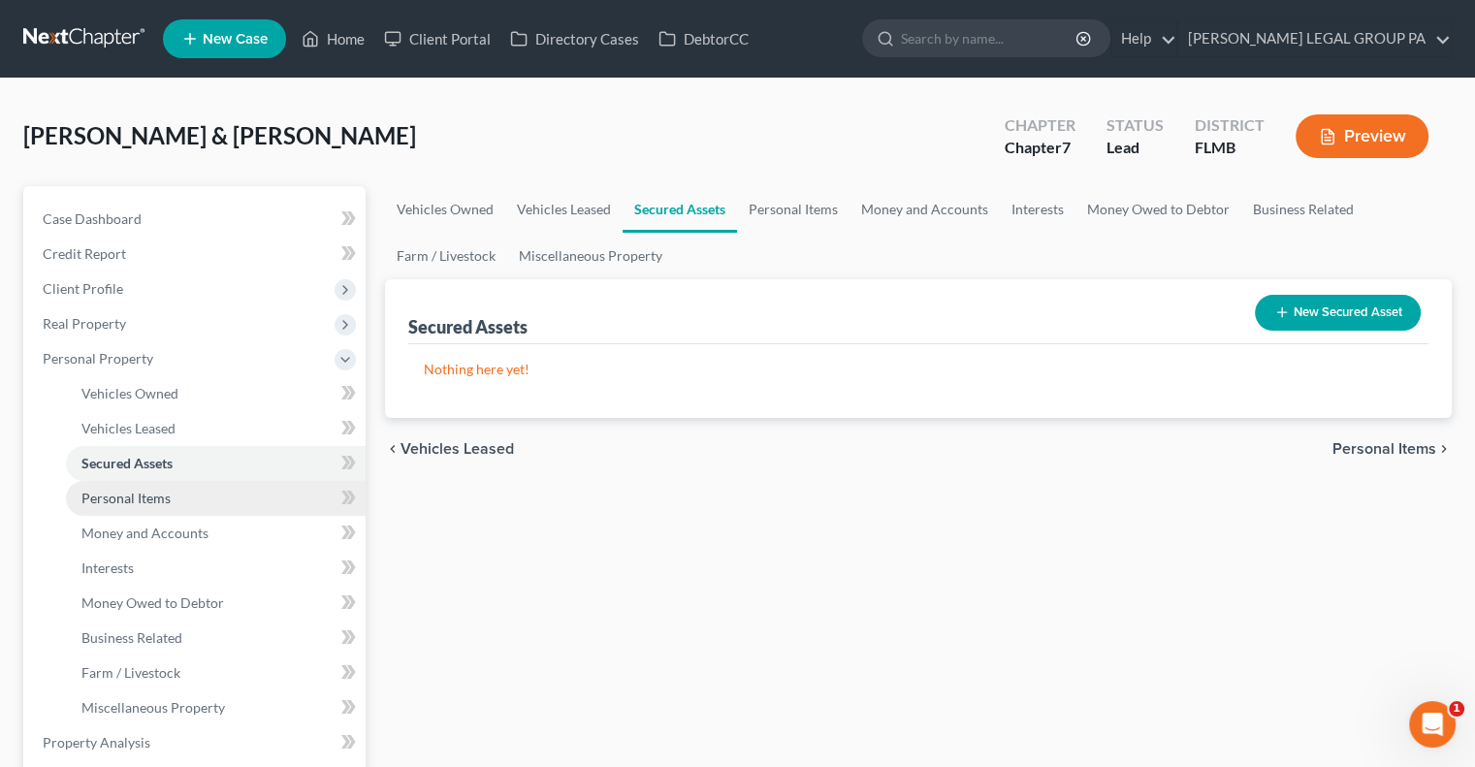
click at [143, 500] on span "Personal Items" at bounding box center [125, 498] width 89 height 16
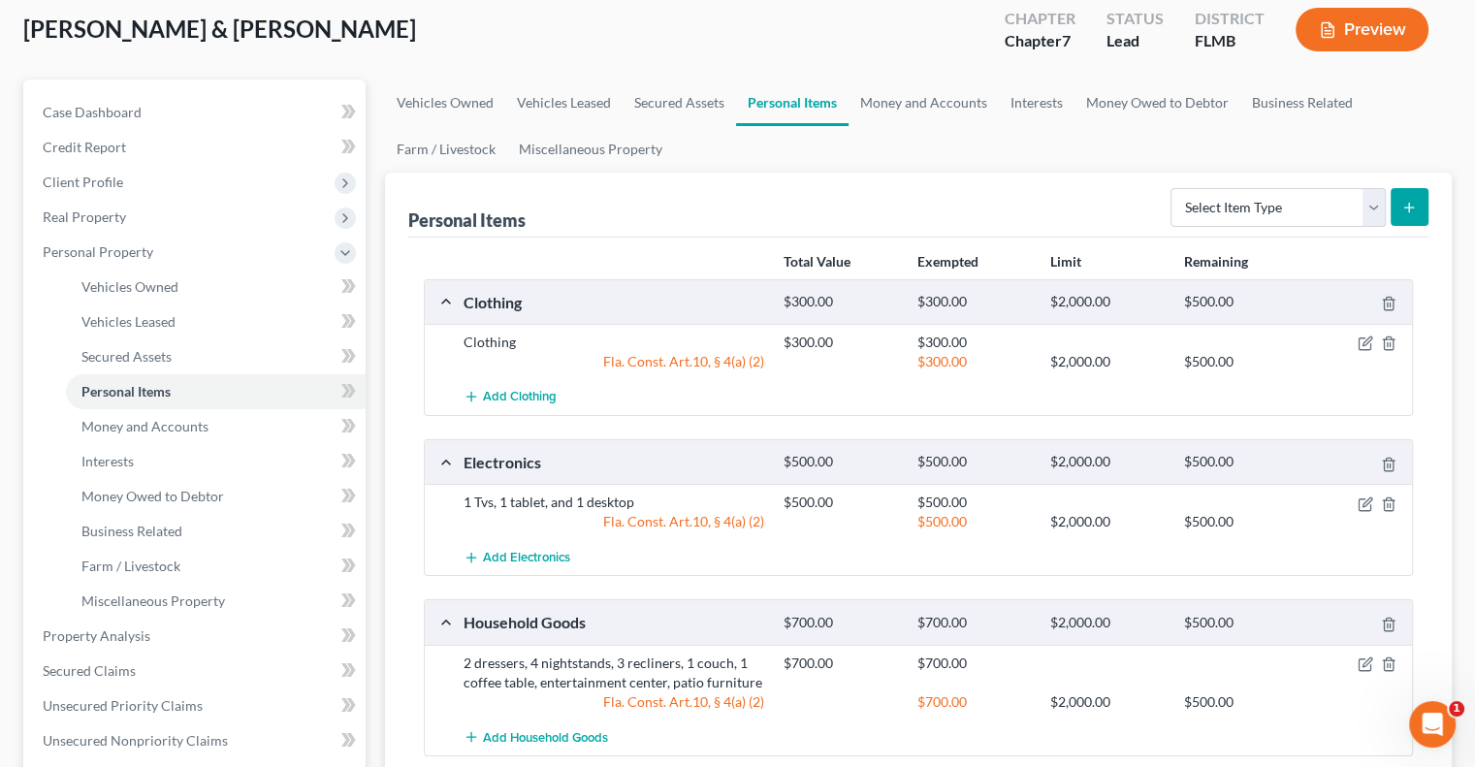
scroll to position [105, 0]
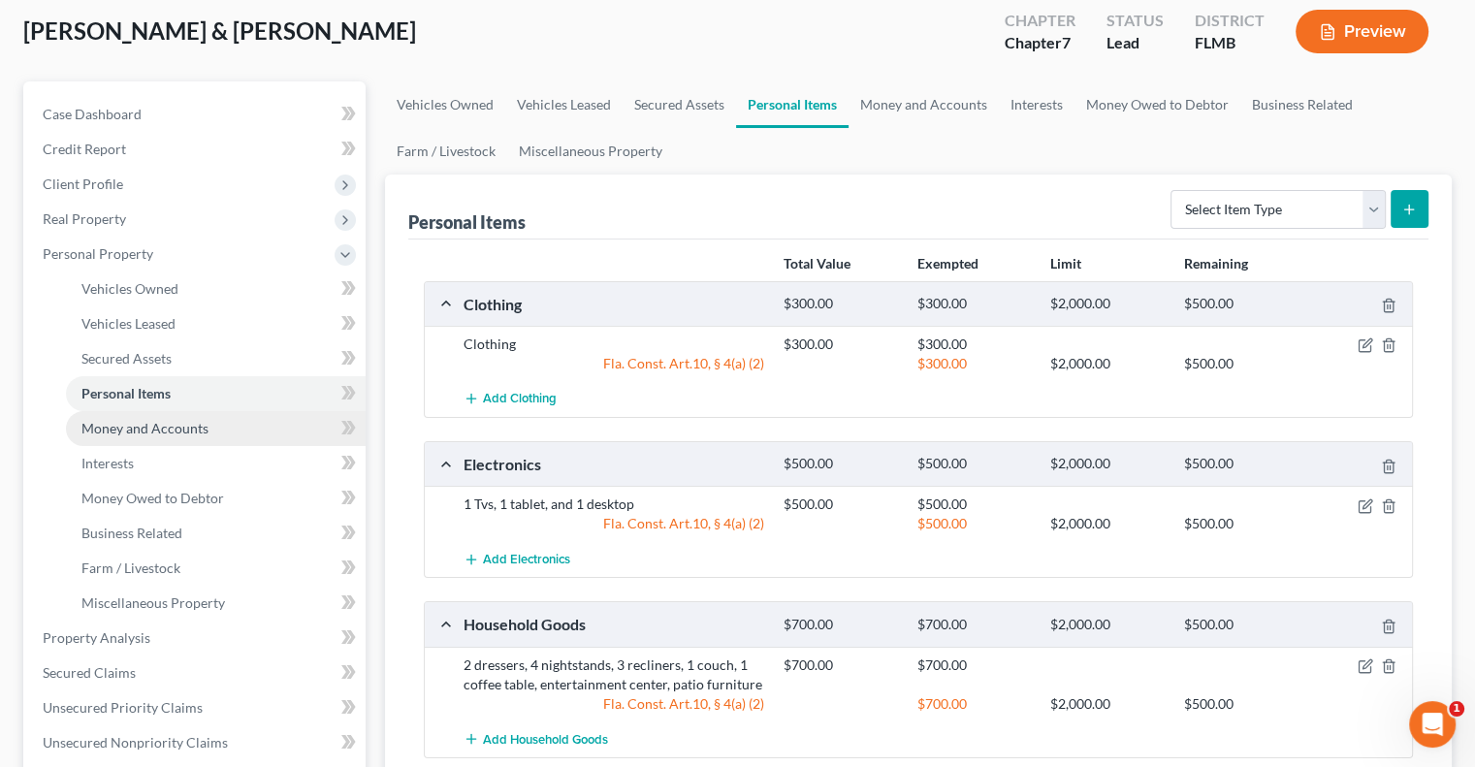
click at [167, 421] on span "Money and Accounts" at bounding box center [144, 428] width 127 height 16
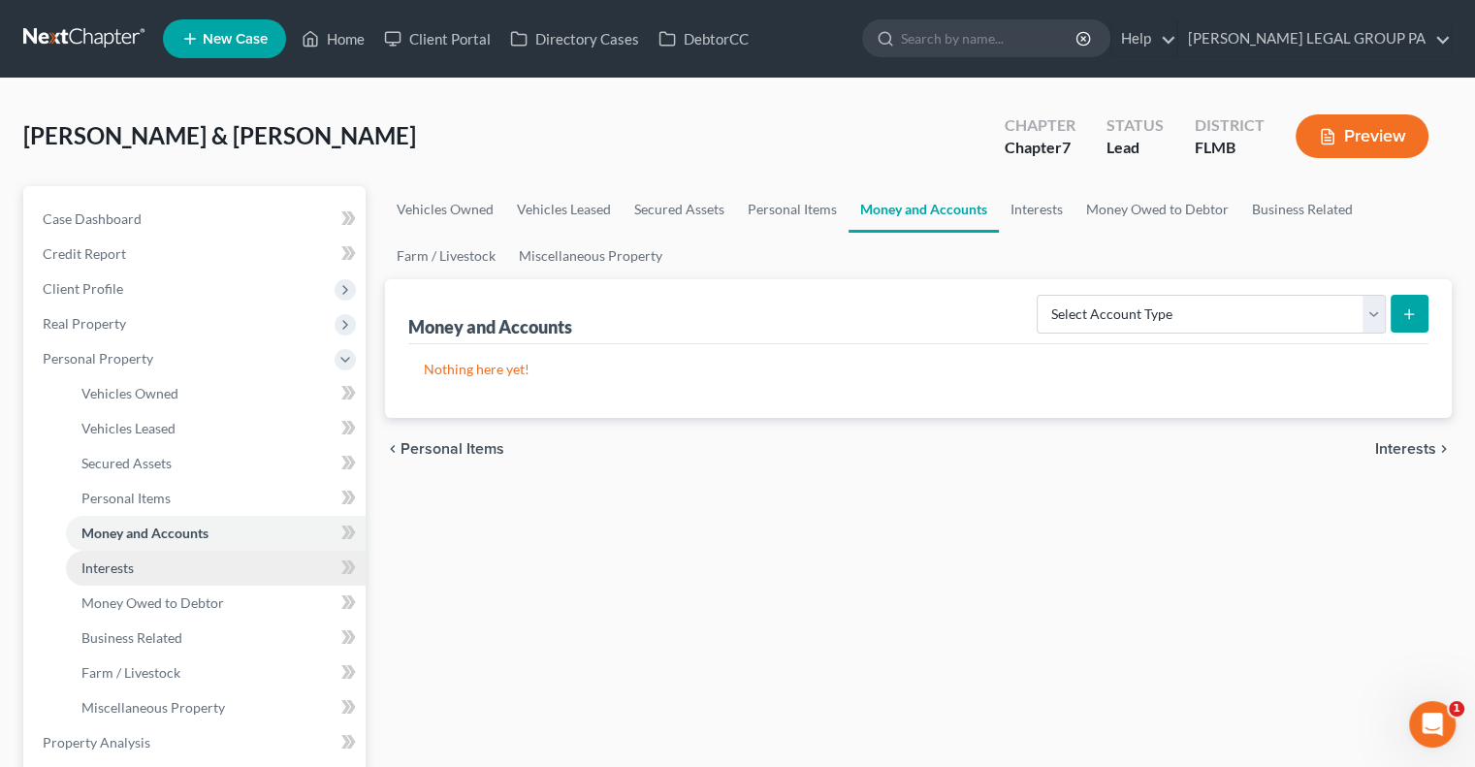
click at [145, 573] on link "Interests" at bounding box center [216, 568] width 300 height 35
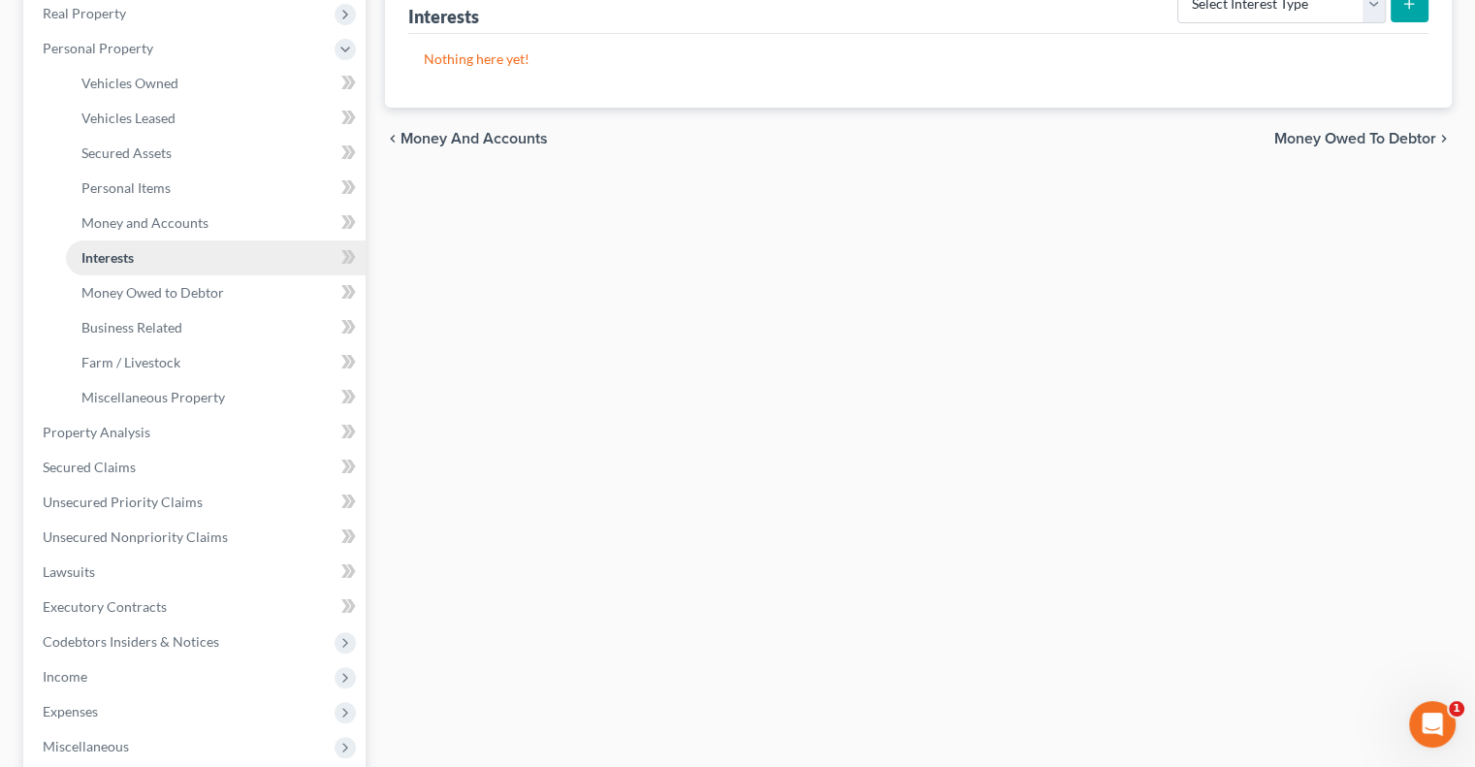
scroll to position [312, 0]
click at [149, 285] on span "Money Owed to Debtor" at bounding box center [152, 290] width 143 height 16
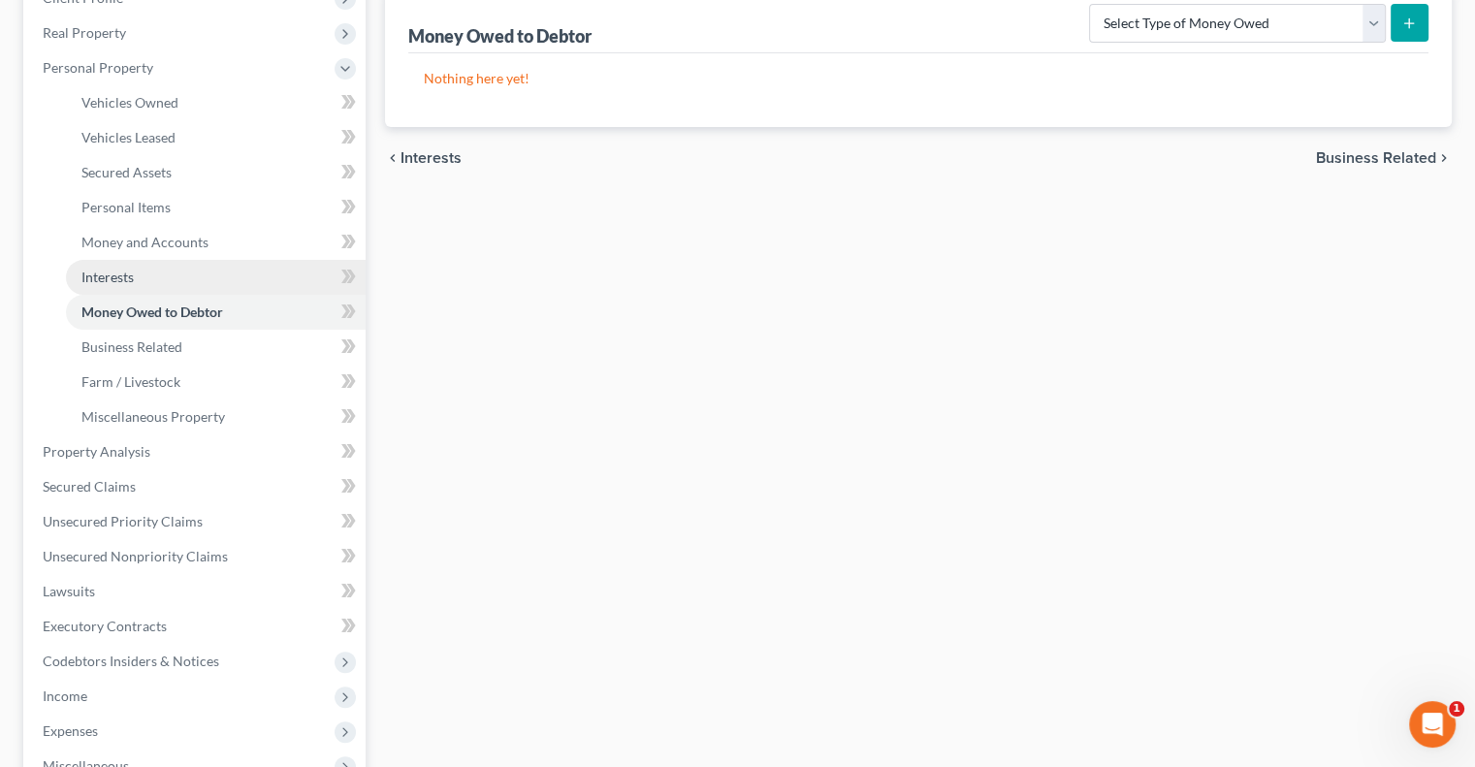
scroll to position [294, 0]
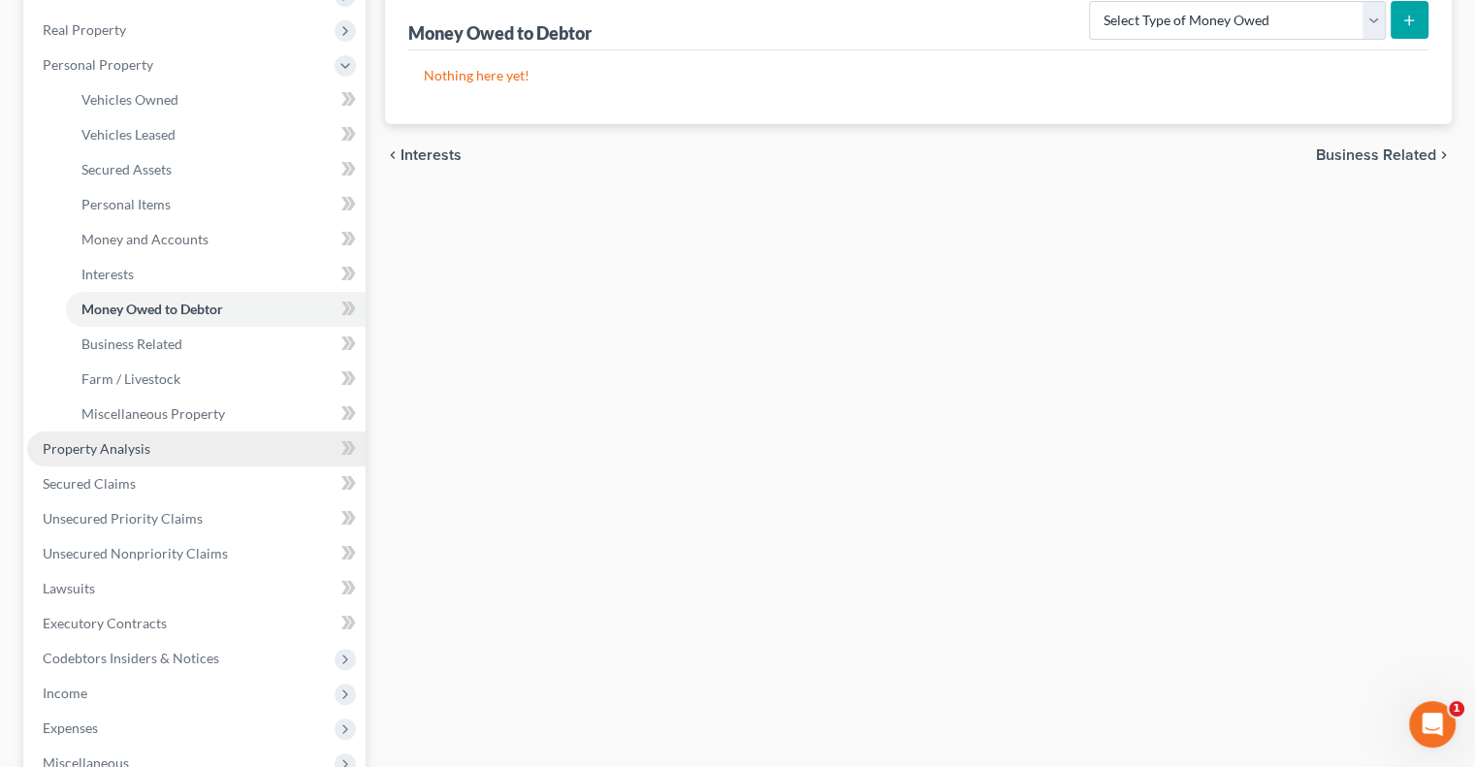
click at [128, 449] on span "Property Analysis" at bounding box center [97, 448] width 108 height 16
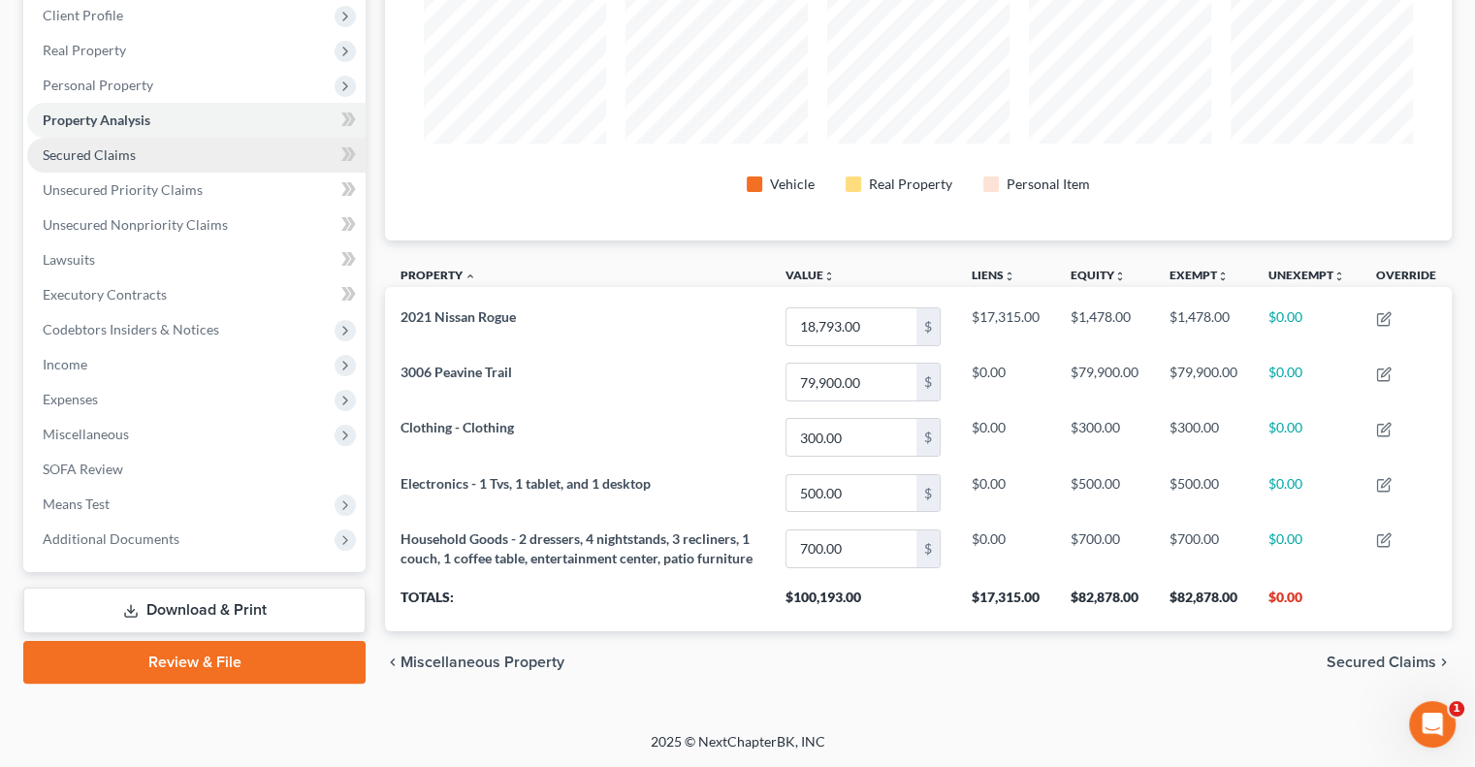
click at [106, 146] on span "Secured Claims" at bounding box center [89, 154] width 93 height 16
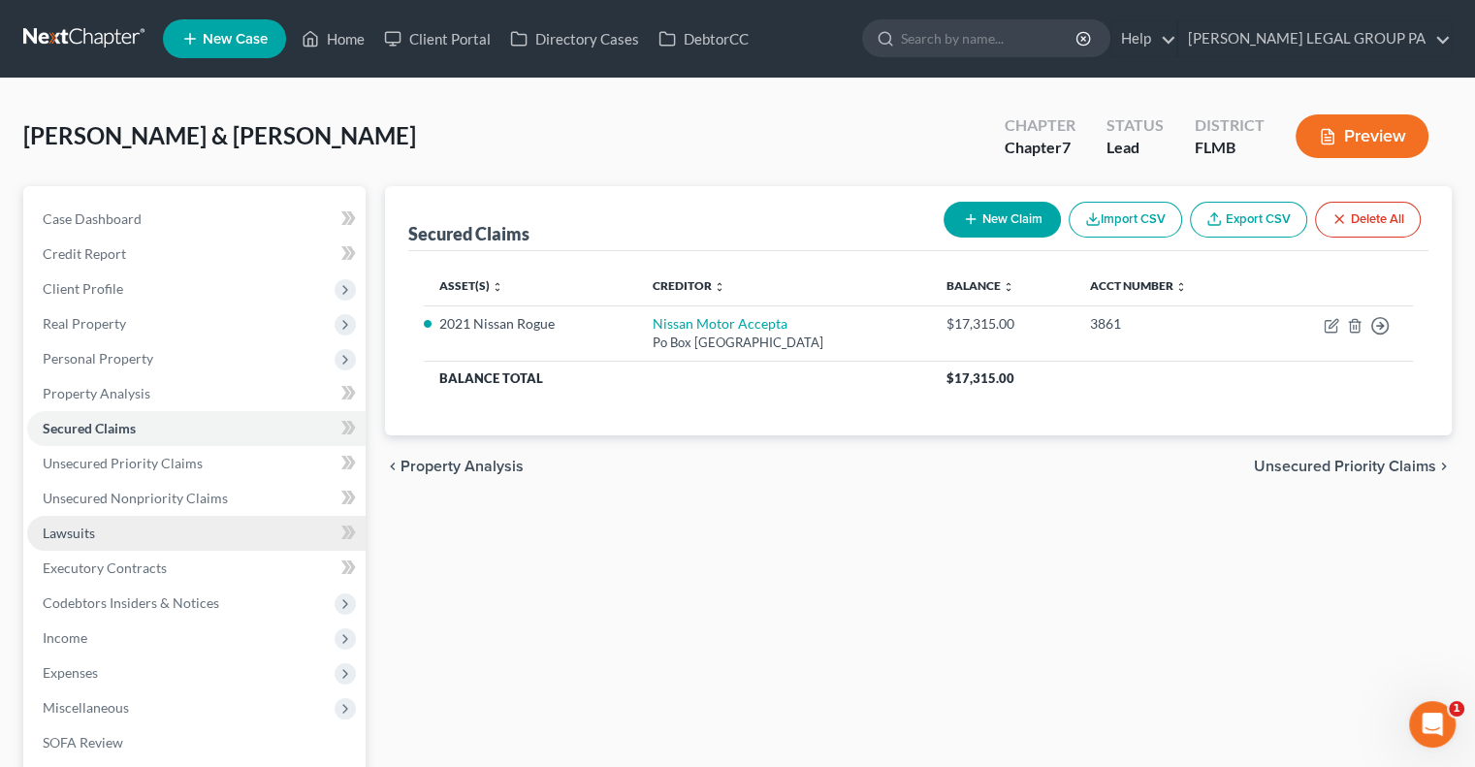
click at [137, 537] on link "Lawsuits" at bounding box center [196, 533] width 338 height 35
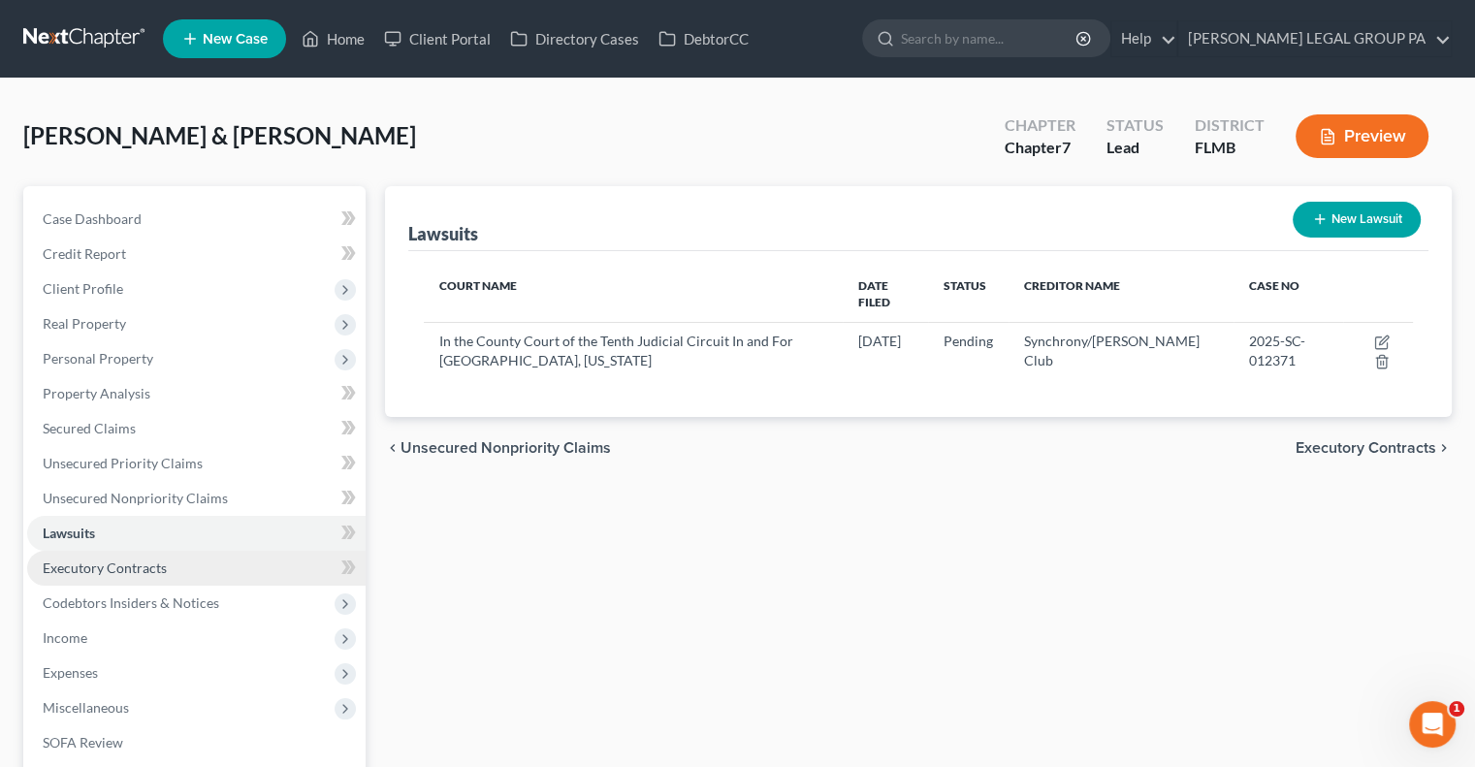
click at [131, 568] on span "Executory Contracts" at bounding box center [105, 567] width 124 height 16
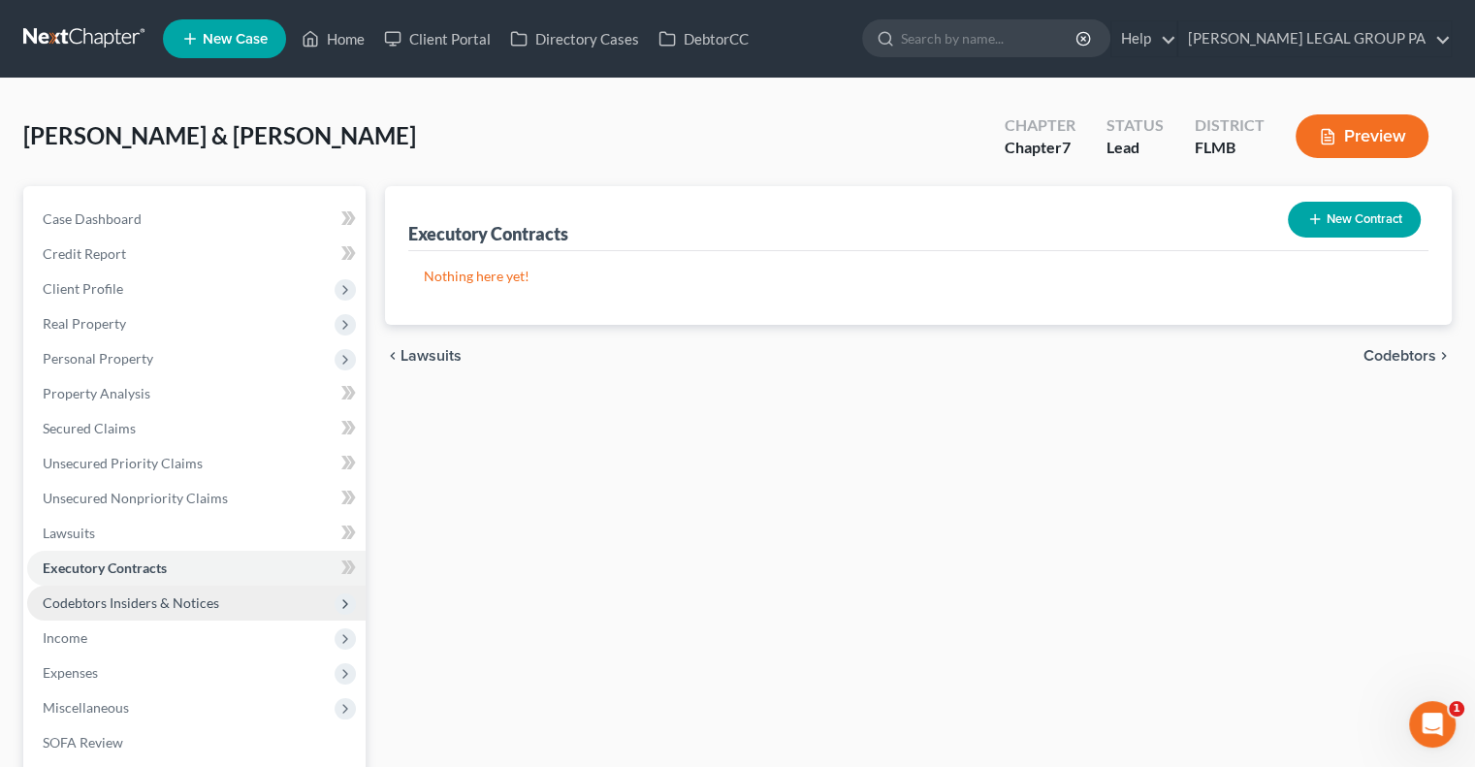
click at [134, 598] on span "Codebtors Insiders & Notices" at bounding box center [131, 602] width 176 height 16
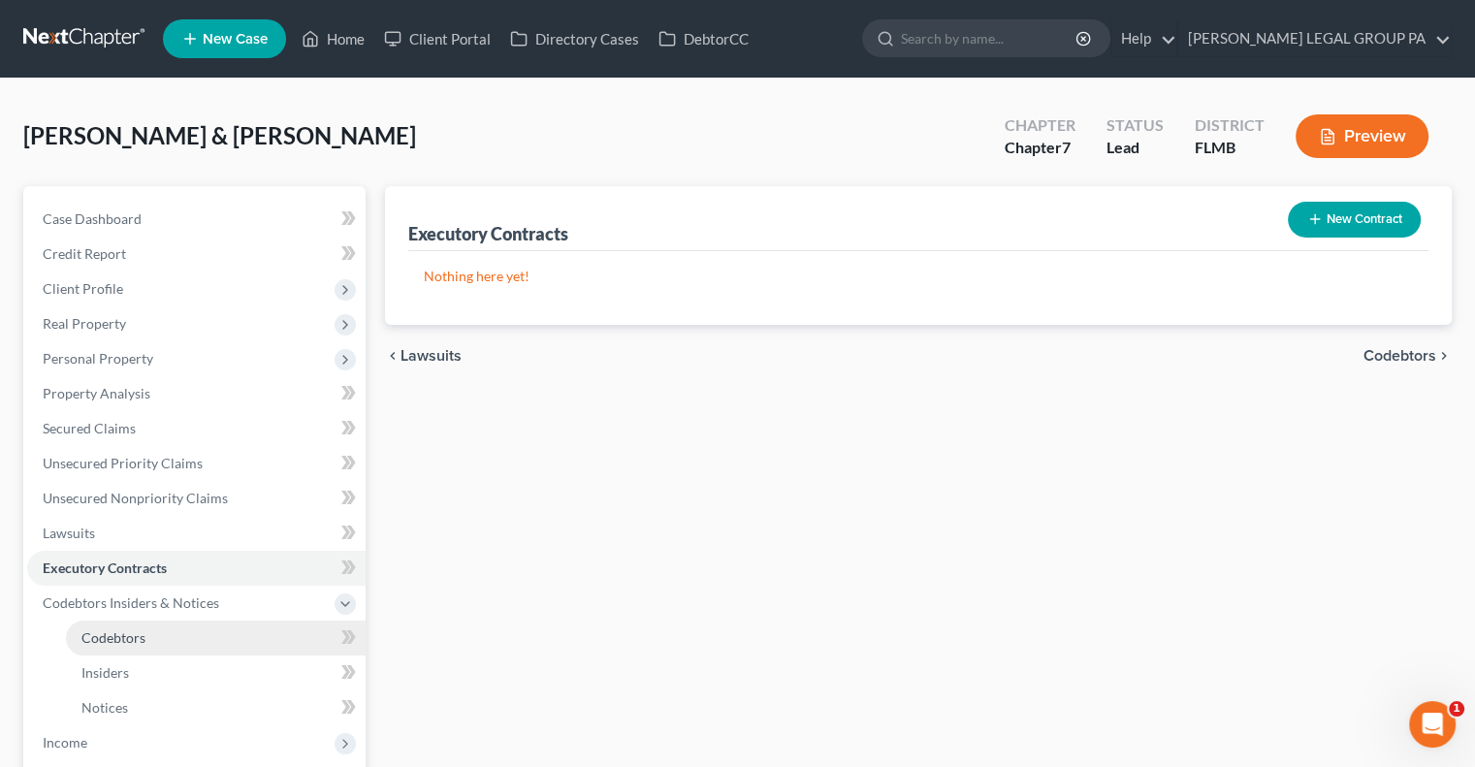
click at [125, 639] on span "Codebtors" at bounding box center [113, 637] width 64 height 16
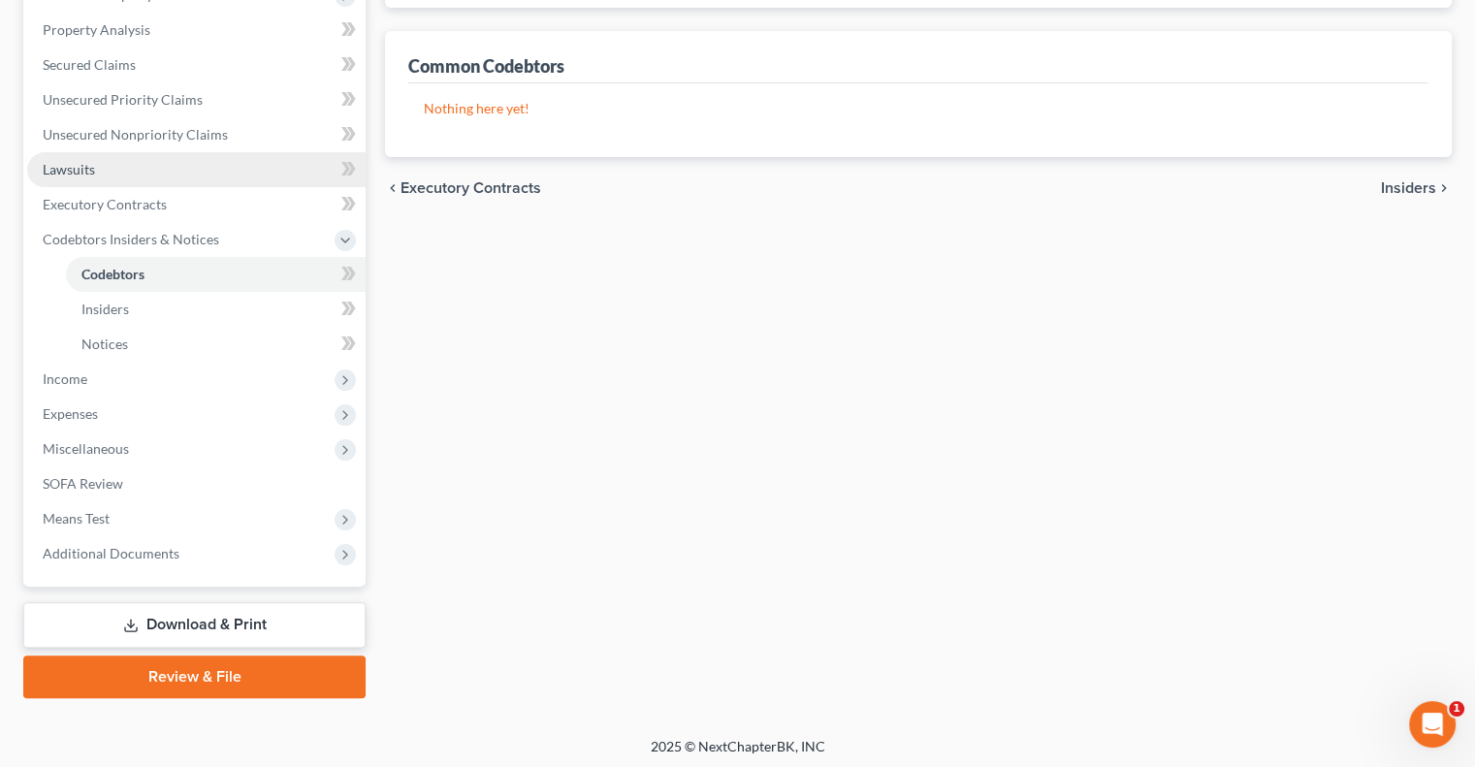
scroll to position [365, 0]
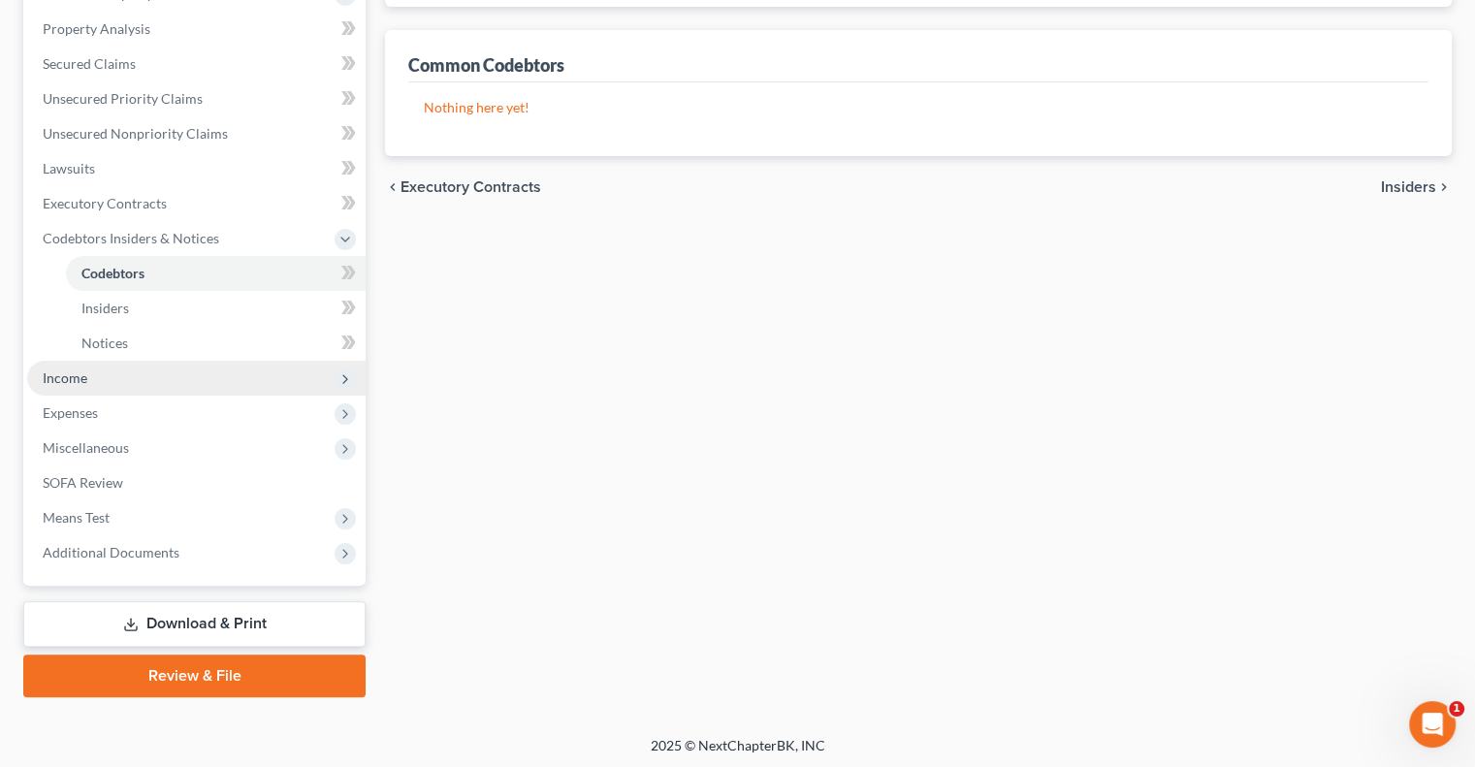
click at [110, 371] on span "Income" at bounding box center [196, 378] width 338 height 35
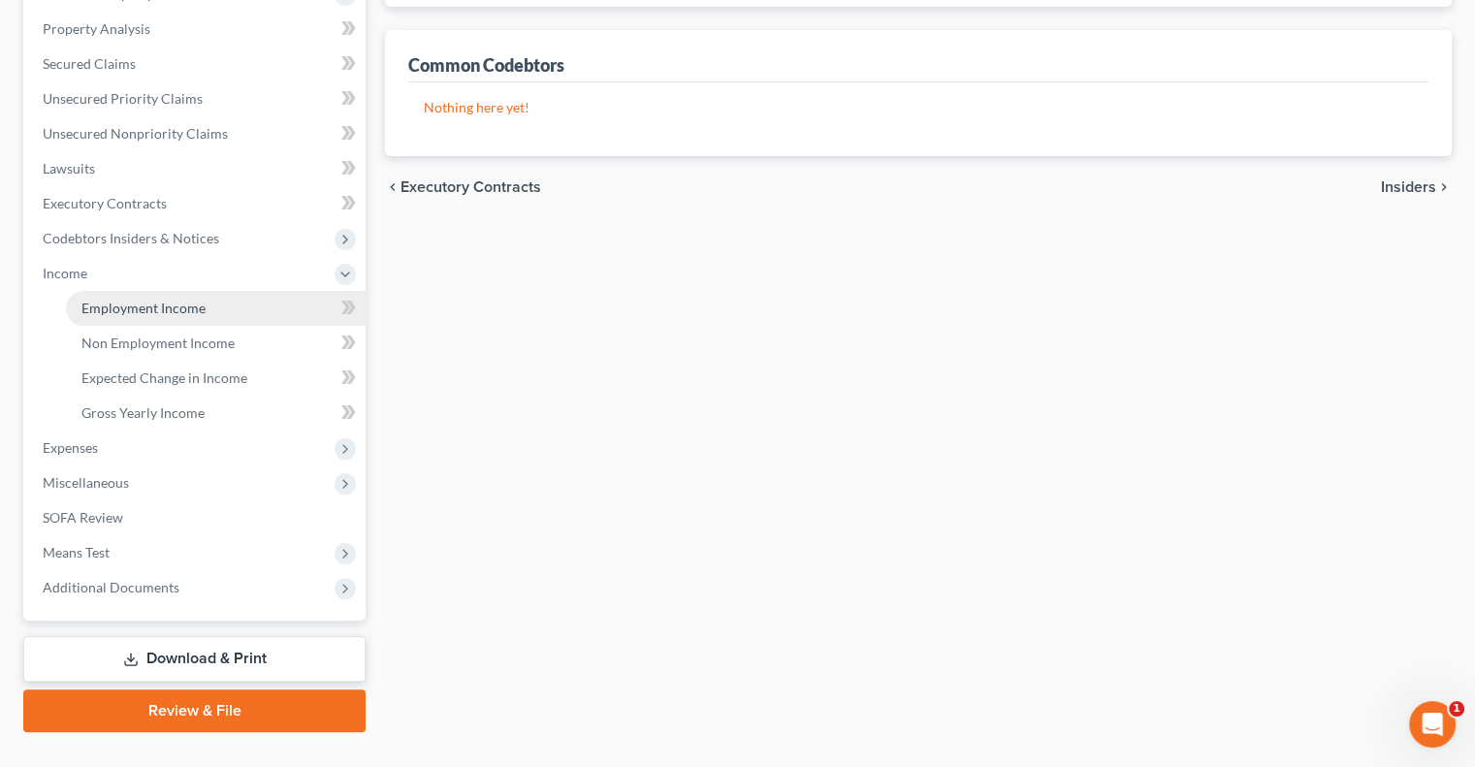
click at [171, 302] on span "Employment Income" at bounding box center [143, 308] width 124 height 16
